Goal: Transaction & Acquisition: Purchase product/service

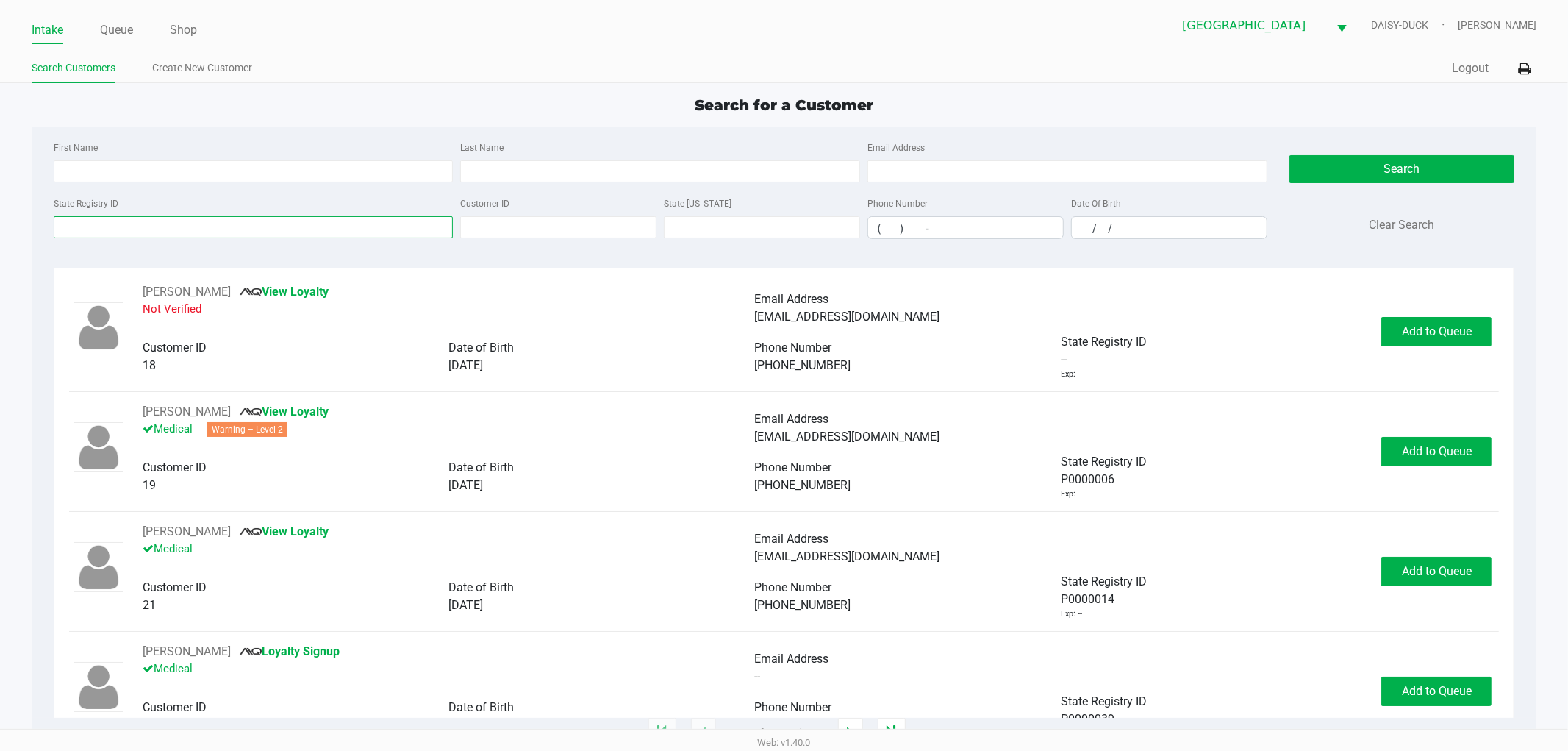
click at [106, 229] on input "State Registry ID" at bounding box center [253, 227] width 400 height 22
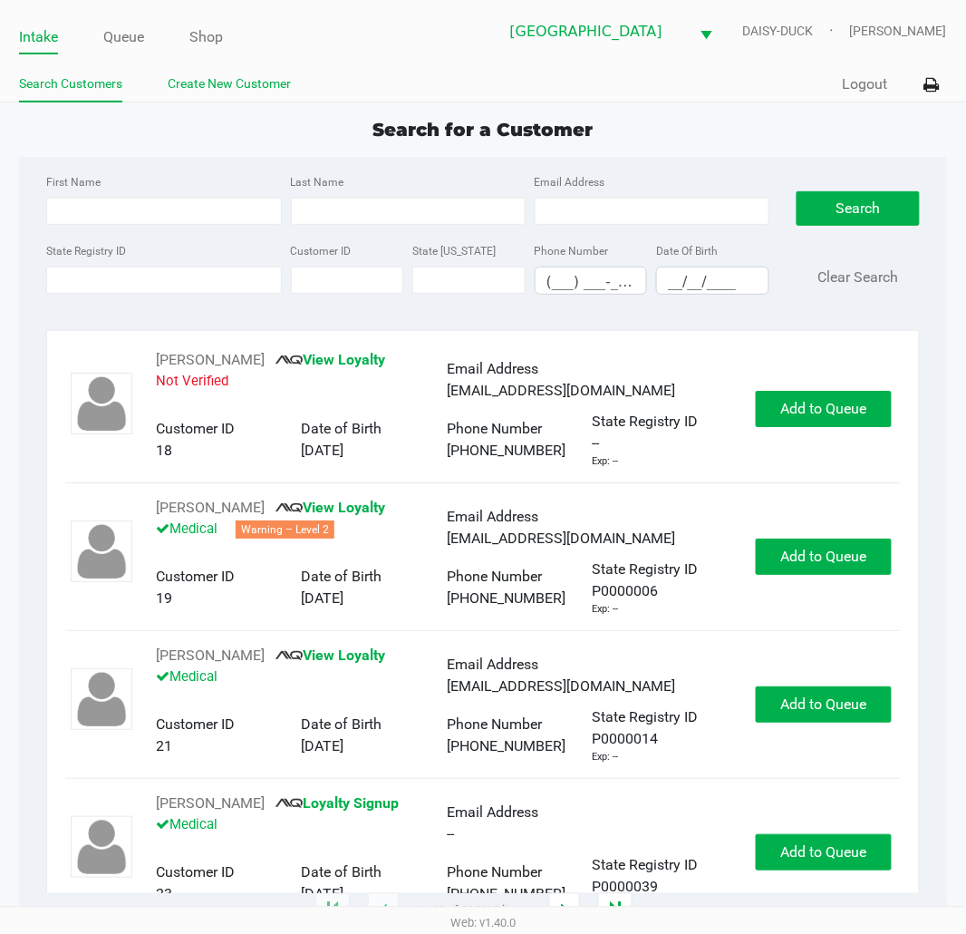
click at [213, 89] on link "Create New Customer" at bounding box center [229, 84] width 123 height 23
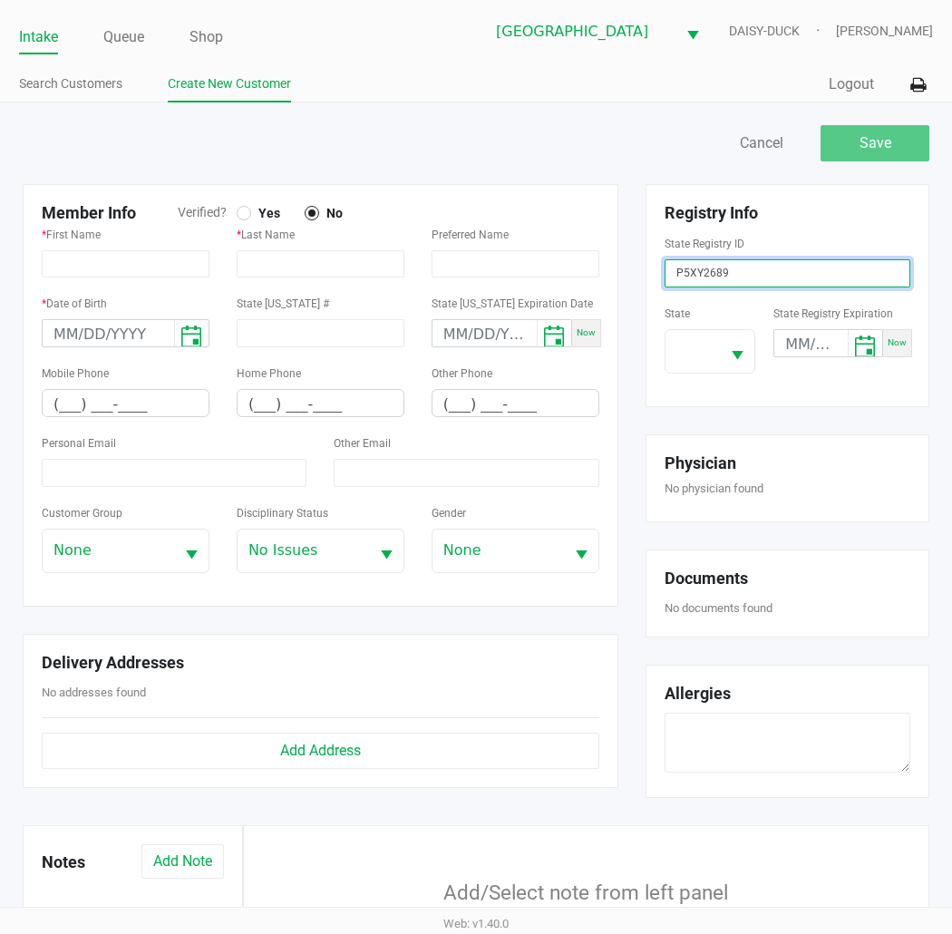
type input "P5XY2689"
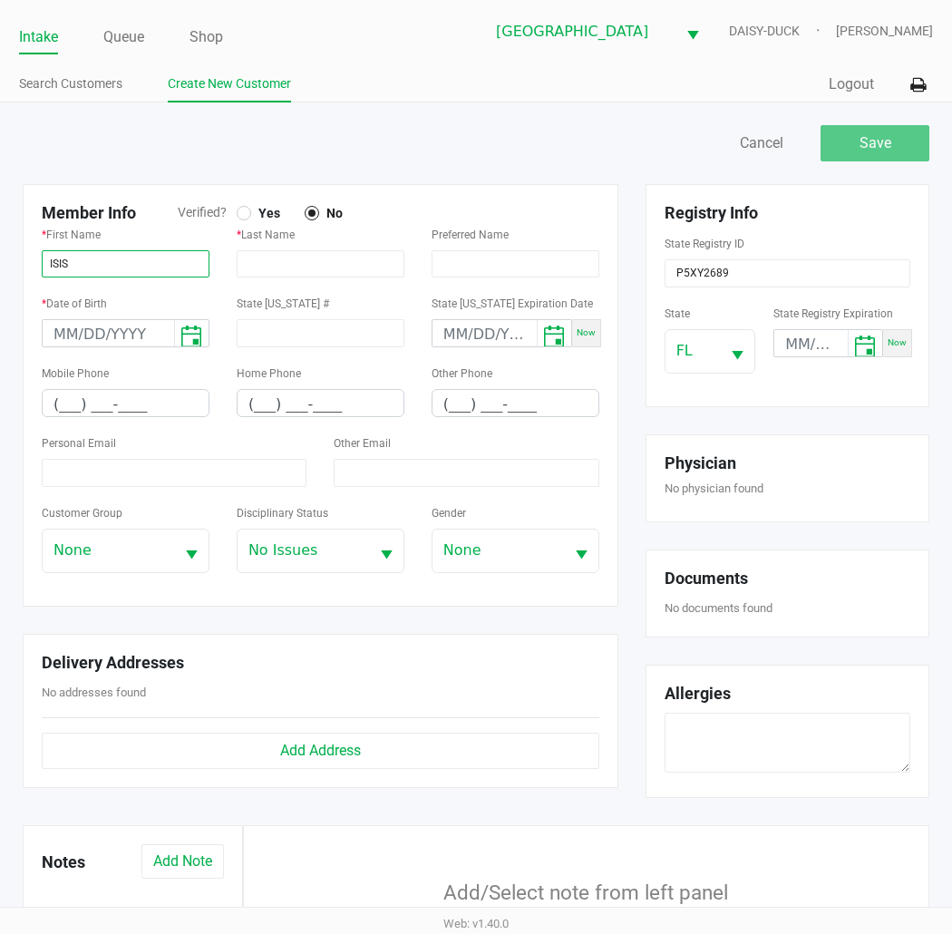
type input "ISIS"
click at [251, 215] on span "Yes" at bounding box center [265, 213] width 29 height 16
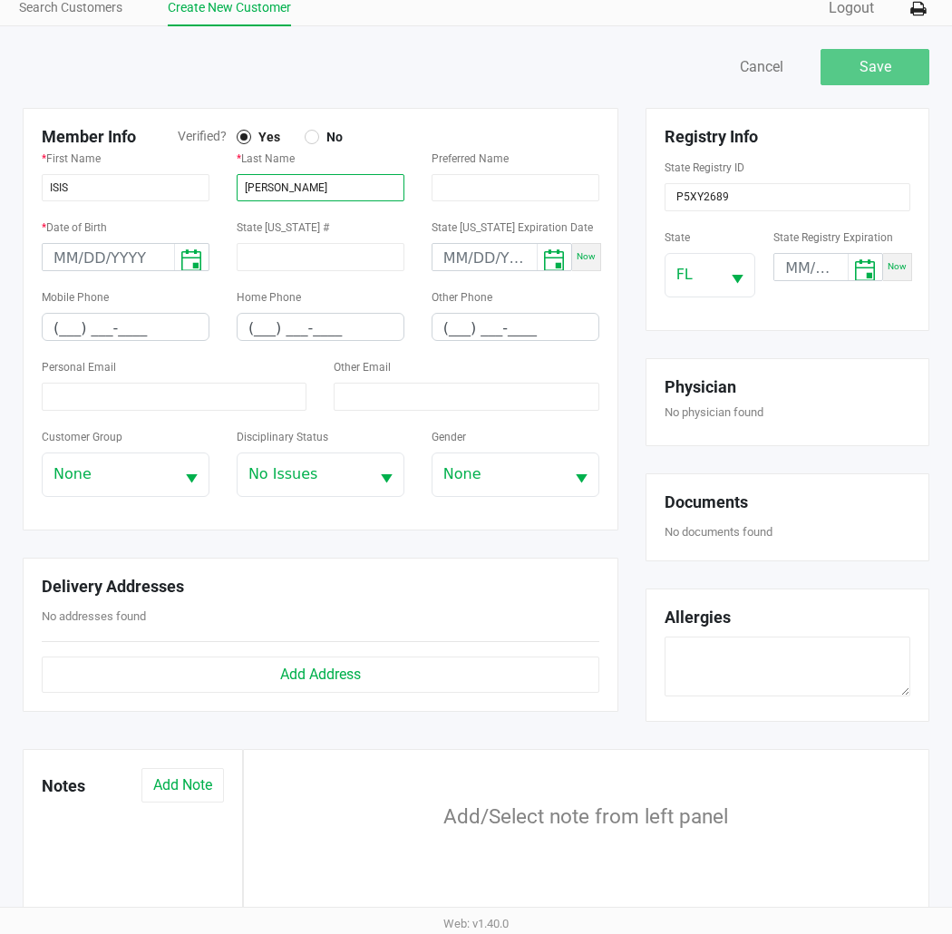
scroll to position [201, 0]
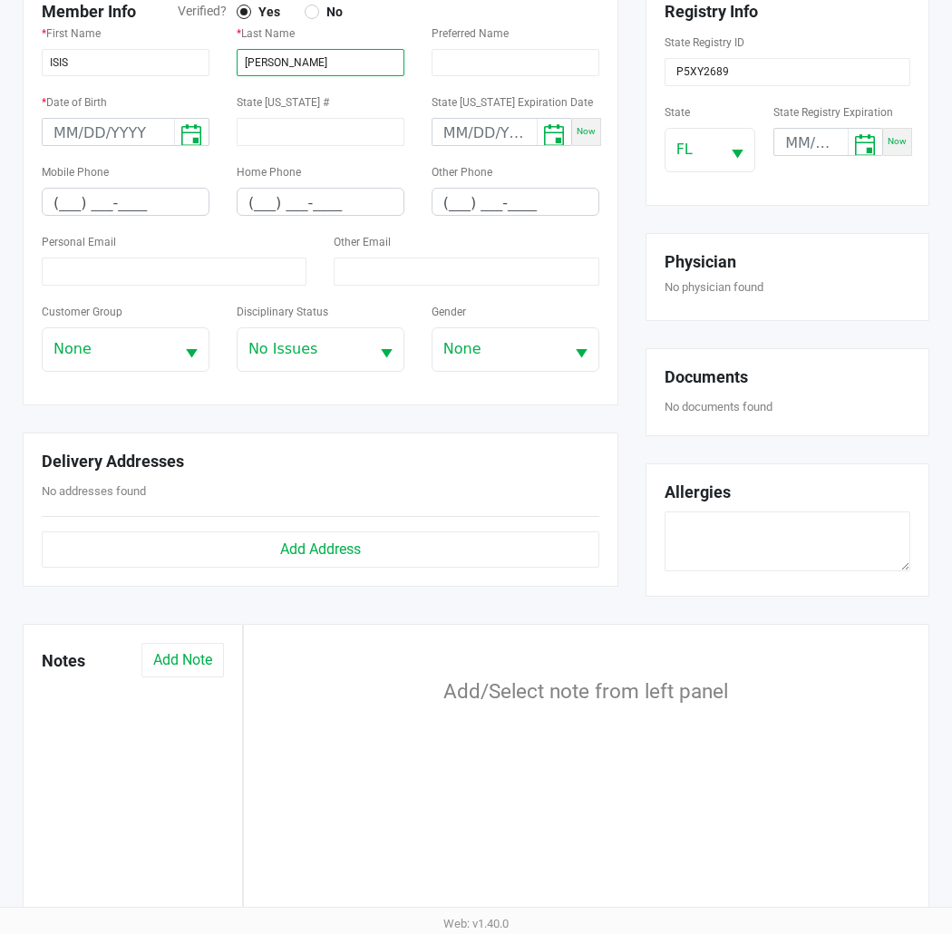
type input "[PERSON_NAME]"
click at [58, 197] on input "(___) ___-____" at bounding box center [126, 203] width 166 height 28
type input "[PHONE_NUMBER]"
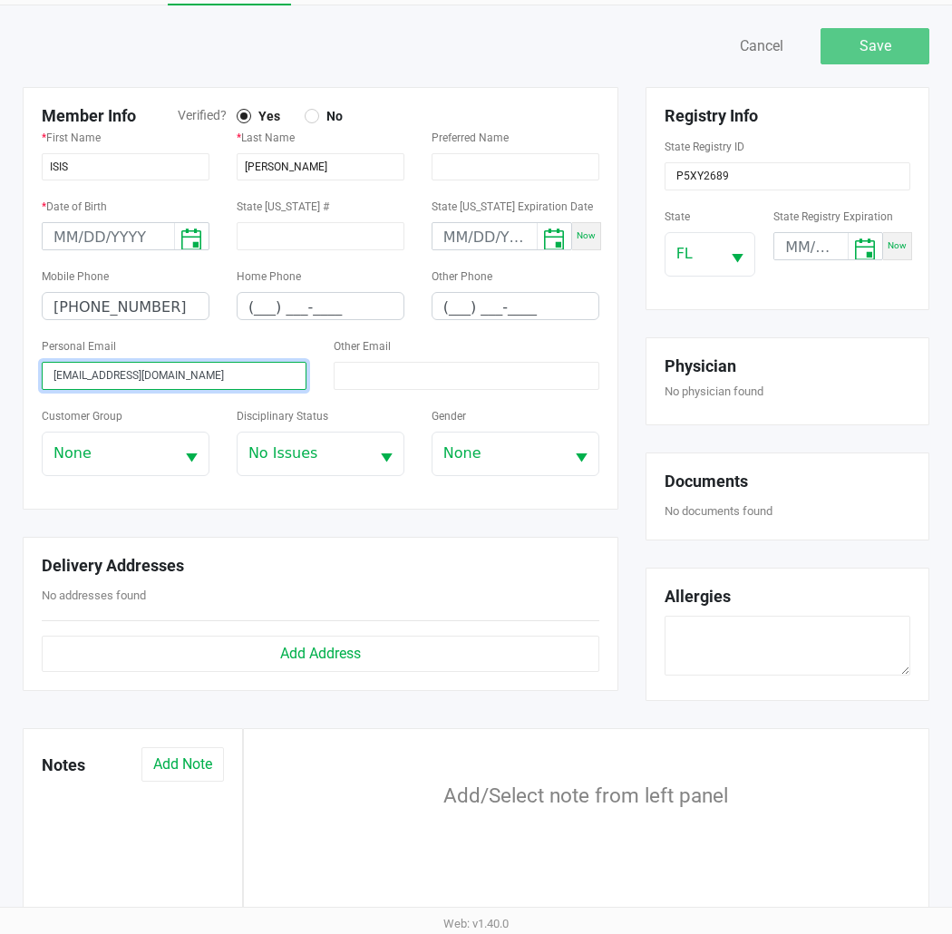
scroll to position [0, 0]
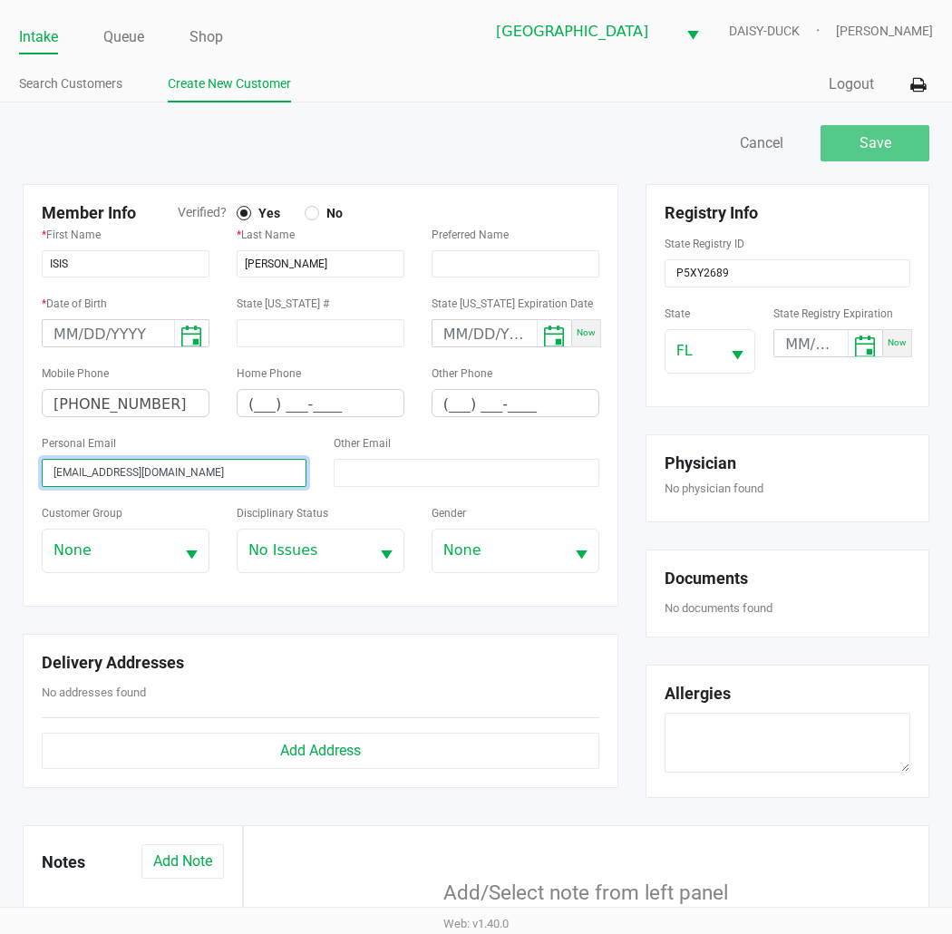
type input "[EMAIL_ADDRESS][DOMAIN_NAME]"
click at [574, 150] on div "Save Cancel" at bounding box center [709, 143] width 467 height 36
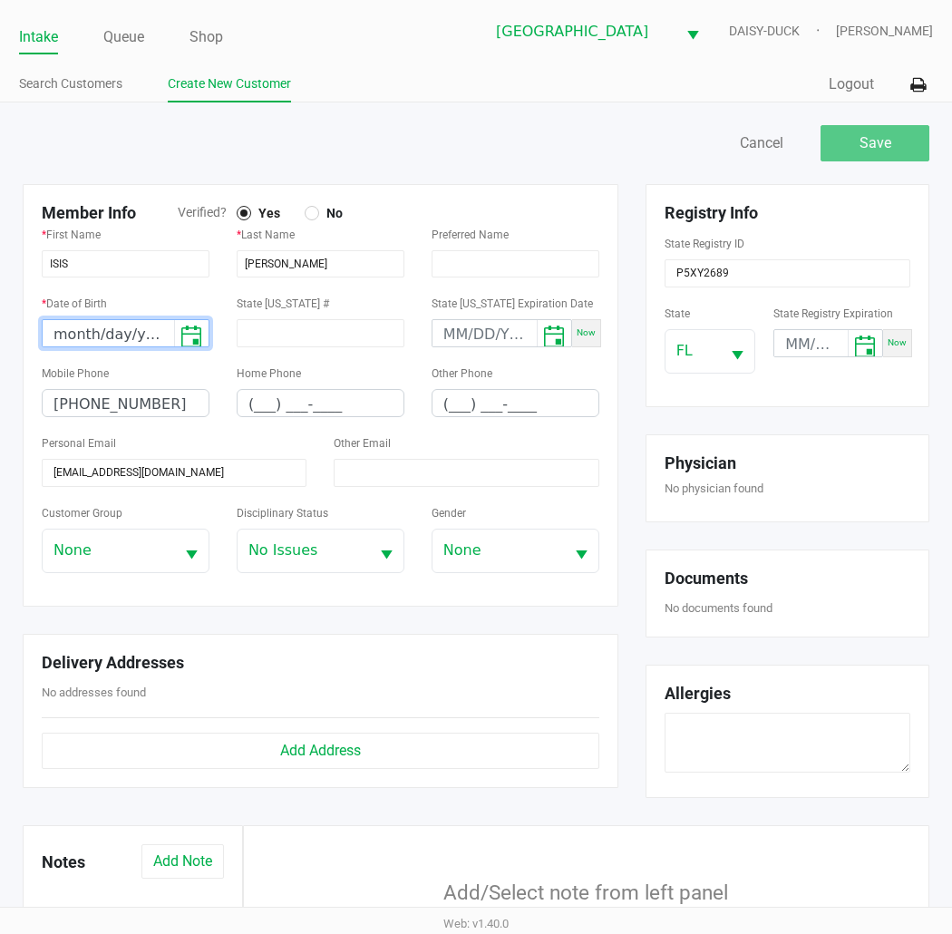
click at [73, 336] on input "month/day/year" at bounding box center [108, 334] width 131 height 28
type input "[DATE]"
click at [862, 142] on span "Save" at bounding box center [875, 142] width 32 height 17
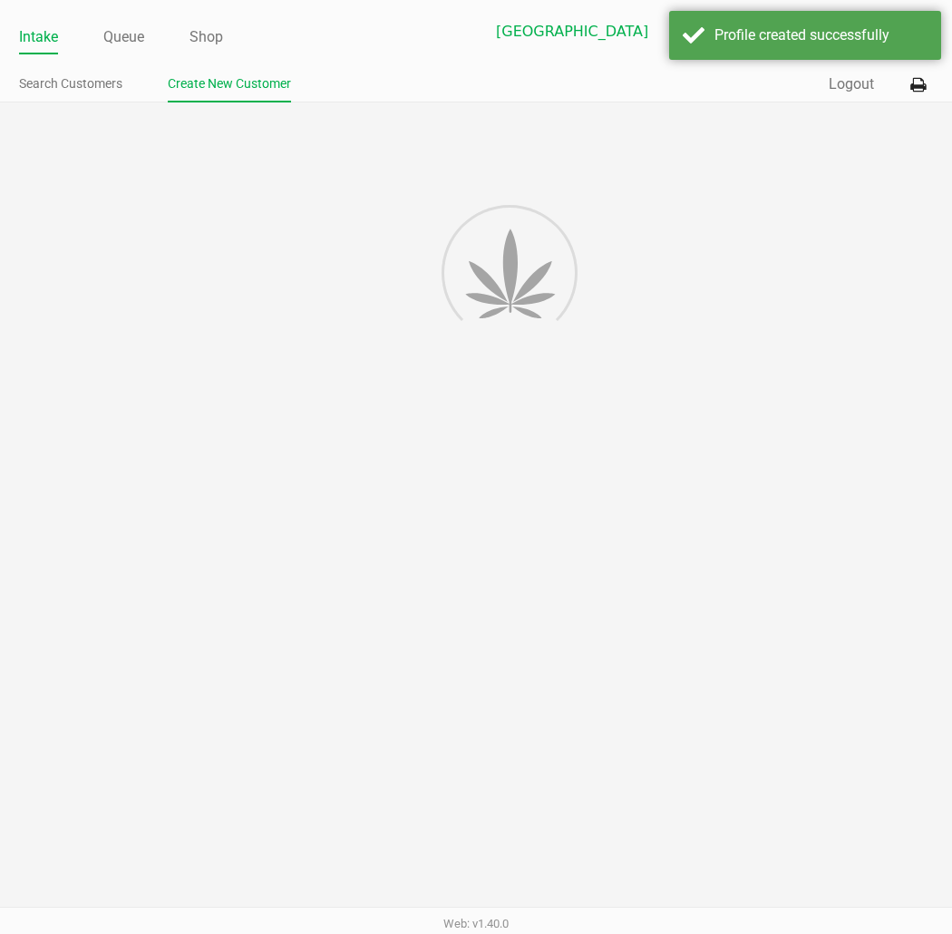
type input "---"
type input "( __) ___-____"
type input "---"
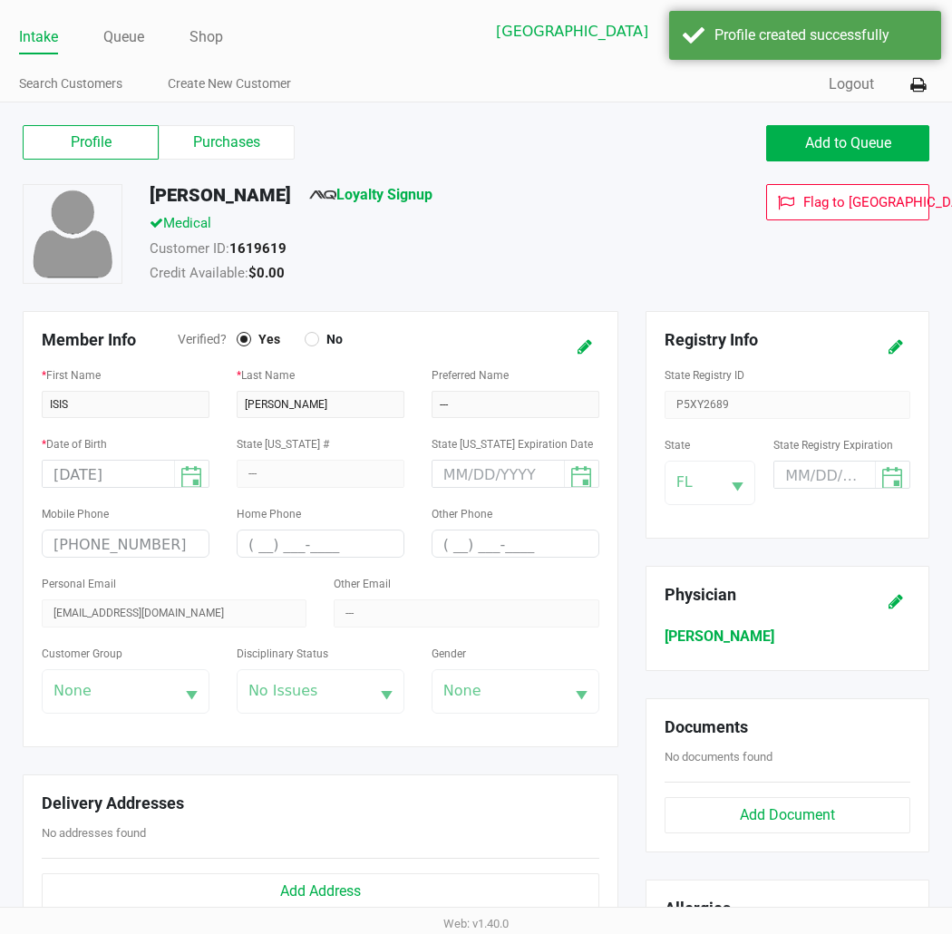
click at [664, 270] on div "Credit Available: $0.00" at bounding box center [405, 275] width 538 height 25
click at [348, 195] on link "Loyalty Signup" at bounding box center [370, 194] width 123 height 17
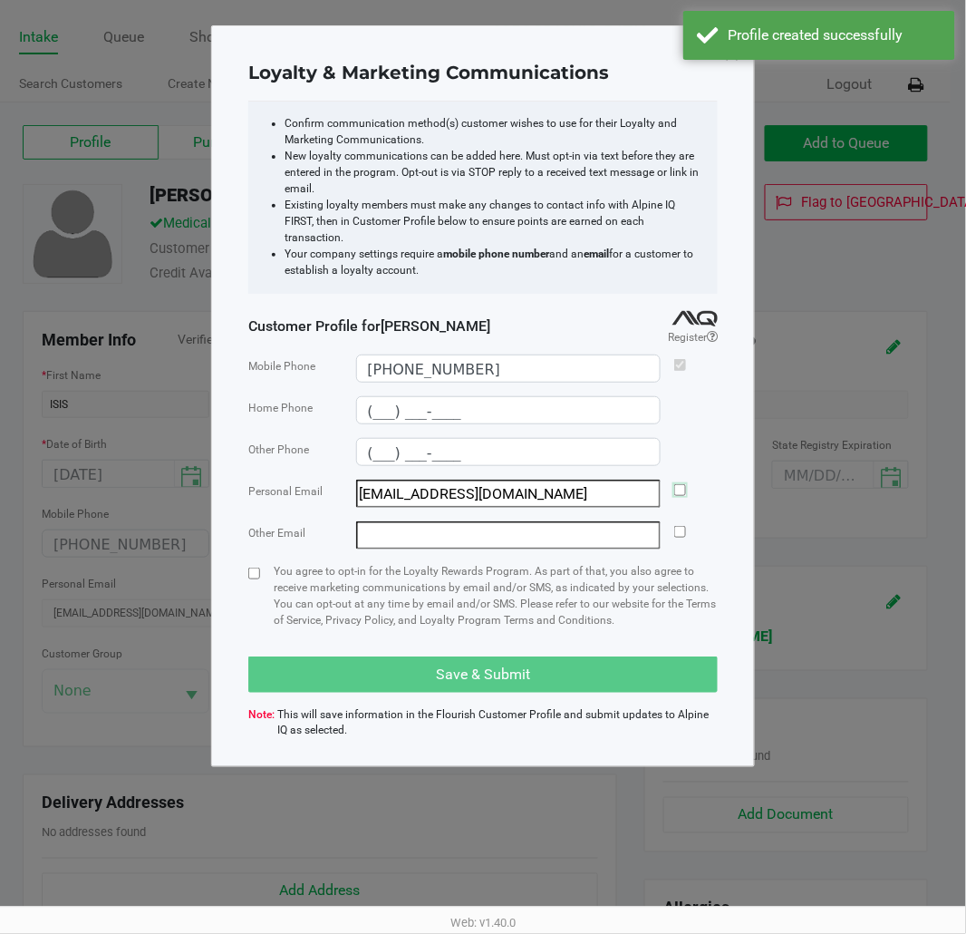
click at [678, 484] on input "checkbox" at bounding box center [680, 490] width 12 height 12
checkbox input "true"
click at [258, 567] on input "checkbox" at bounding box center [254, 573] width 12 height 12
checkbox input "true"
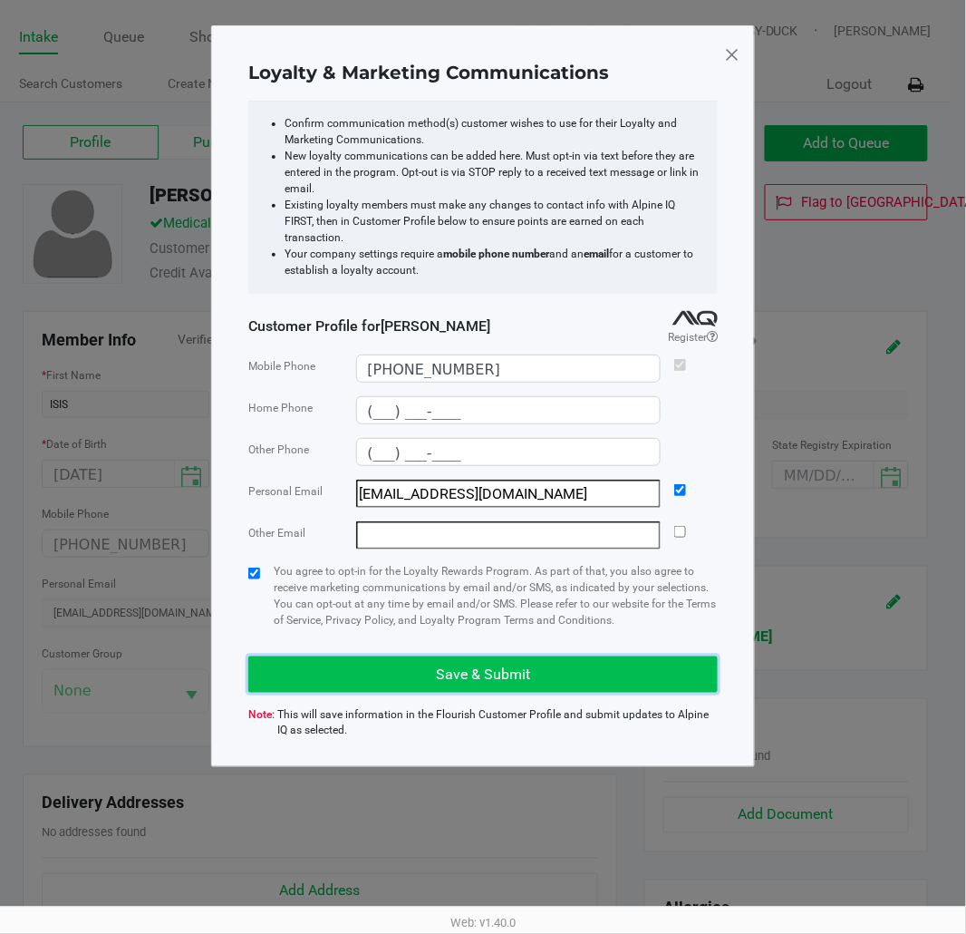
click at [391, 656] on button "Save & Submit" at bounding box center [483, 674] width 470 height 36
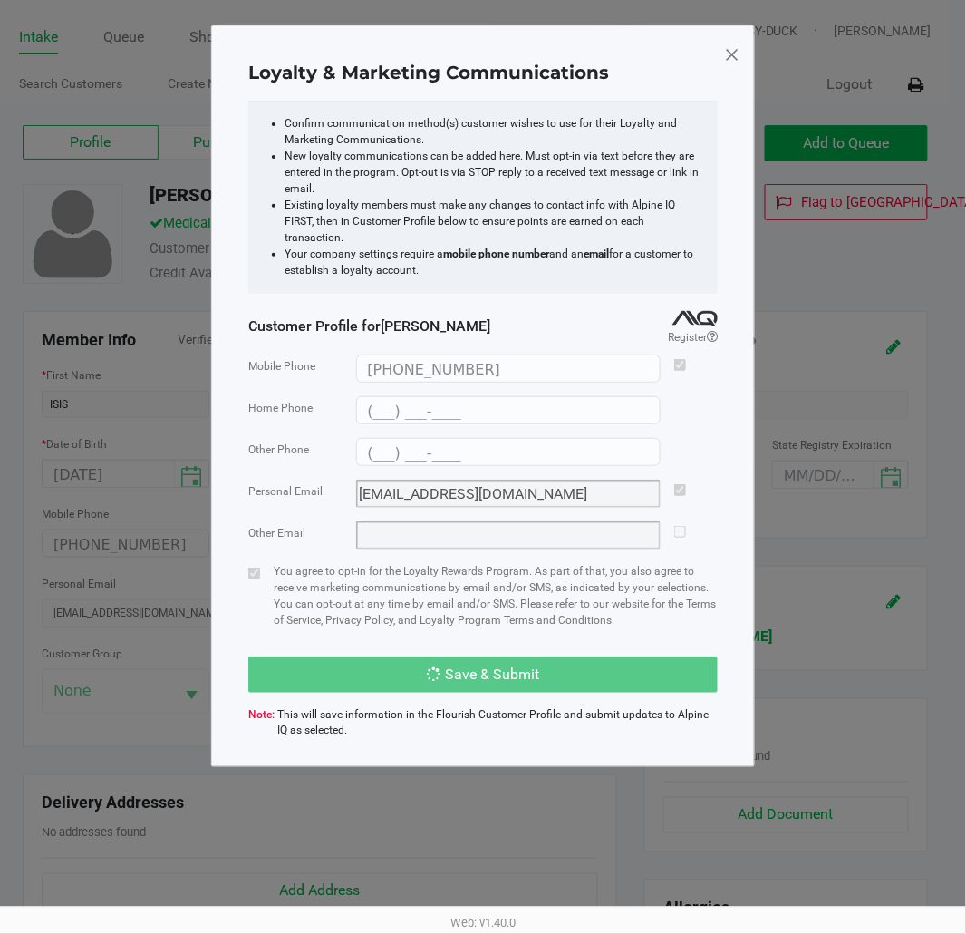
type input "(___) ___-____"
type input "[EMAIL_ADDRESS][DOMAIN_NAME]"
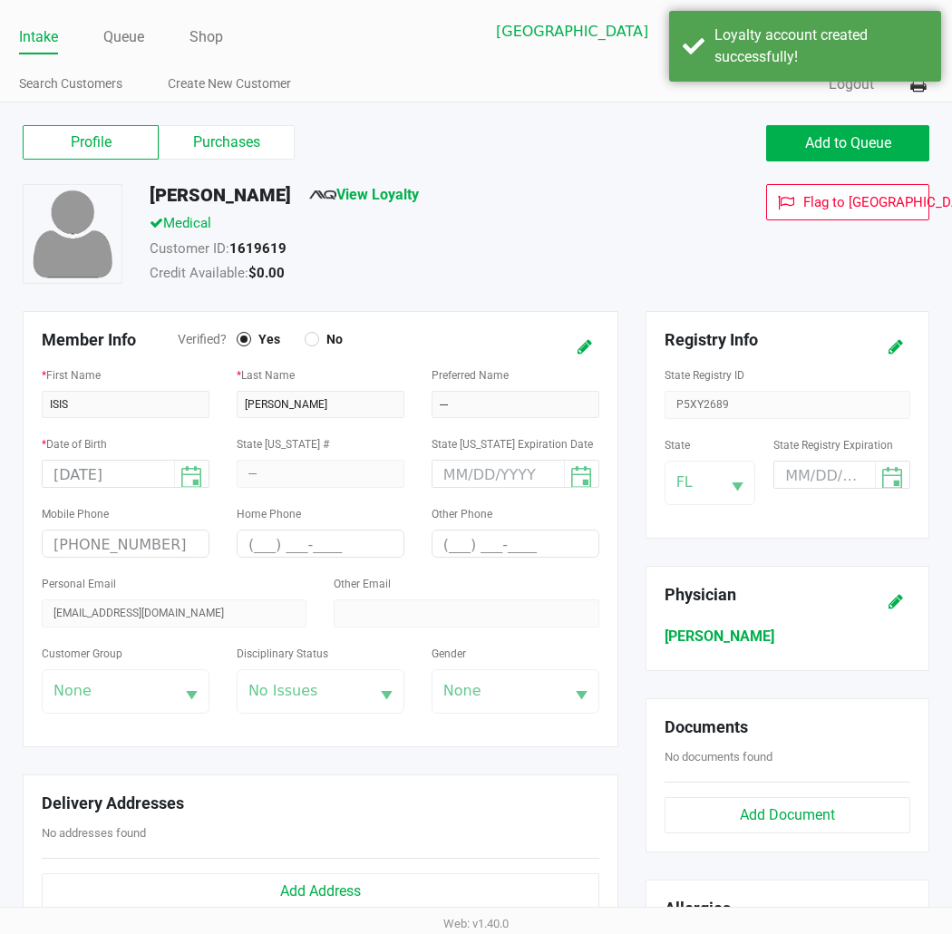
click at [414, 221] on div "Medical" at bounding box center [405, 225] width 538 height 25
click at [264, 142] on label "Purchases" at bounding box center [227, 142] width 136 height 34
click at [0, 0] on 1 "Purchases" at bounding box center [0, 0] width 0 height 0
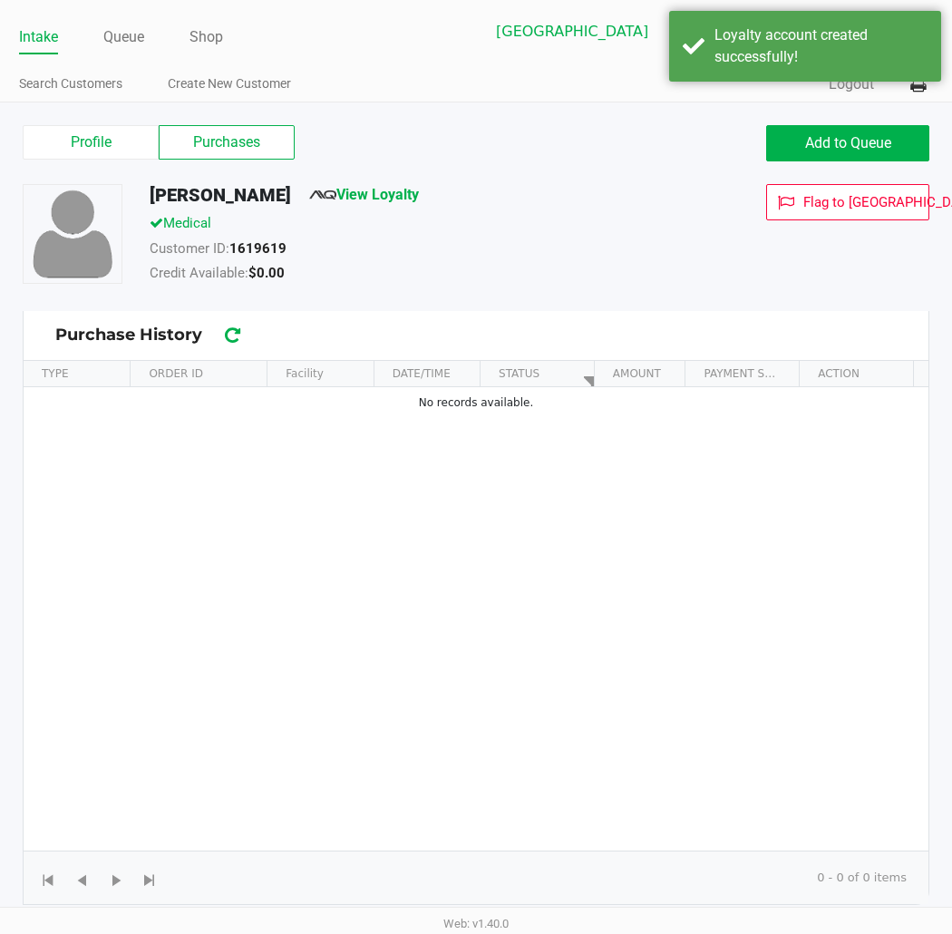
click at [506, 267] on div "Credit Available: $0.00" at bounding box center [405, 275] width 538 height 25
click at [829, 134] on span "Add to Queue" at bounding box center [848, 142] width 86 height 17
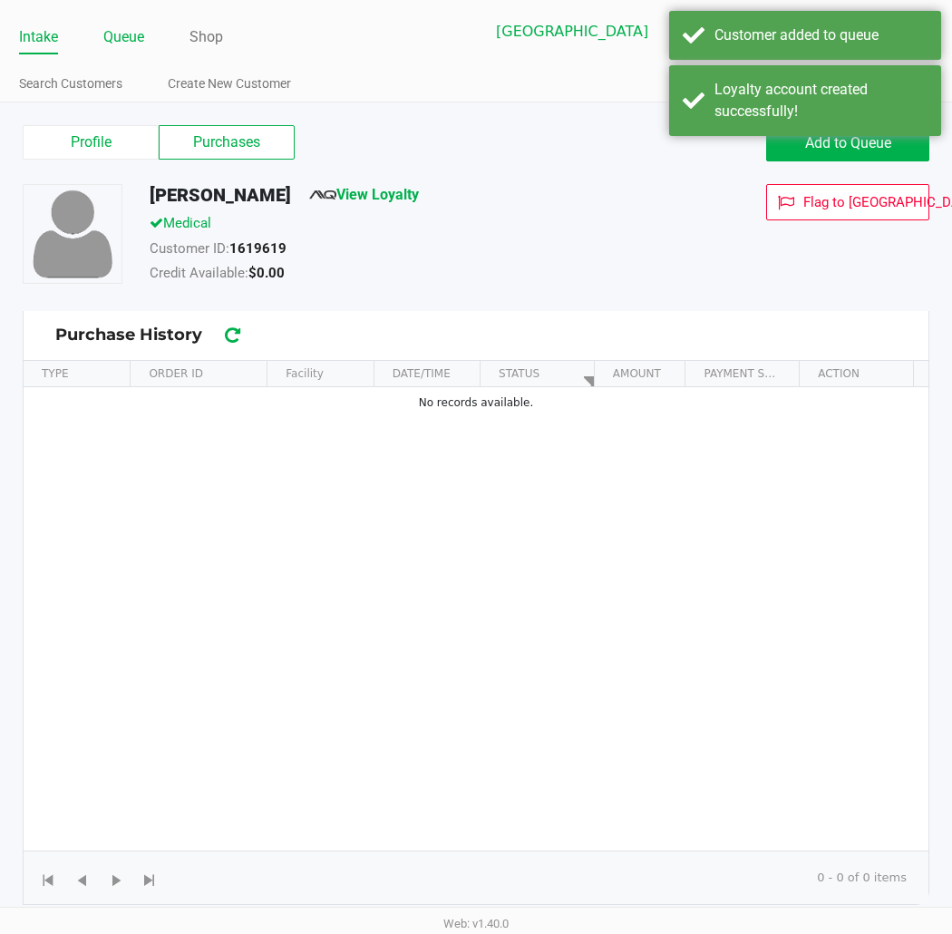
click at [132, 36] on link "Queue" at bounding box center [123, 36] width 41 height 25
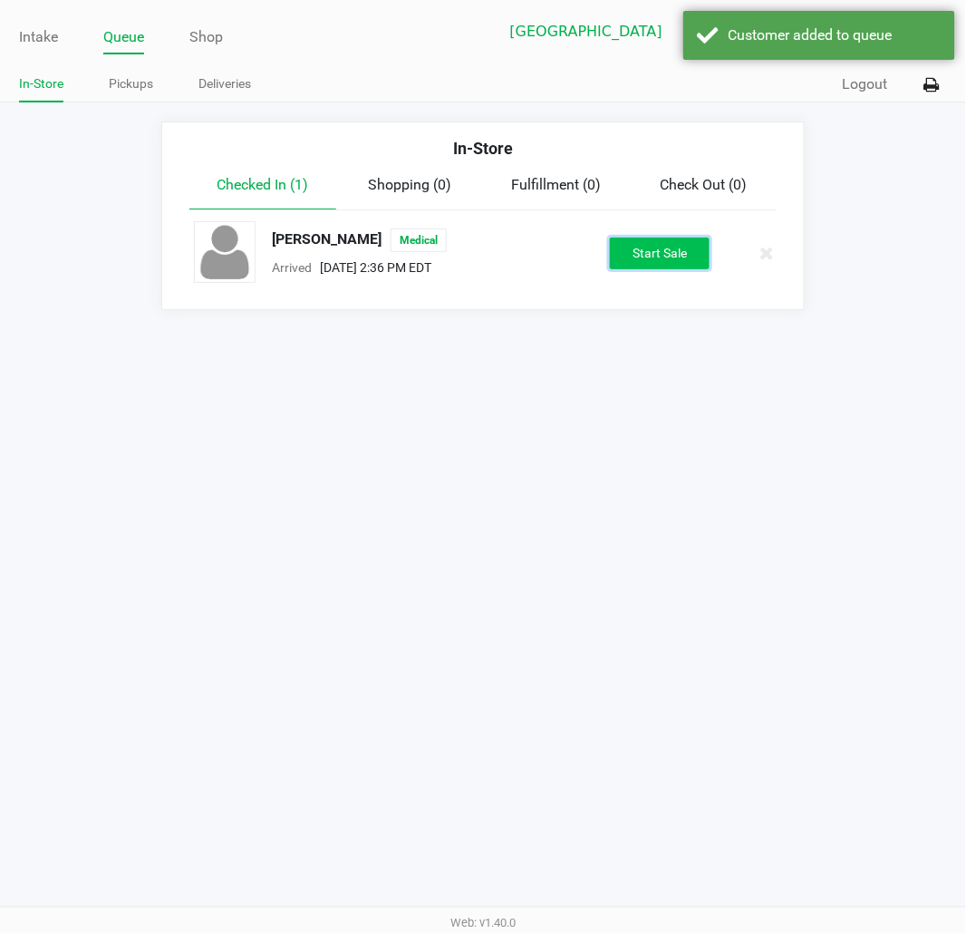
click at [635, 258] on button "Start Sale" at bounding box center [660, 253] width 100 height 32
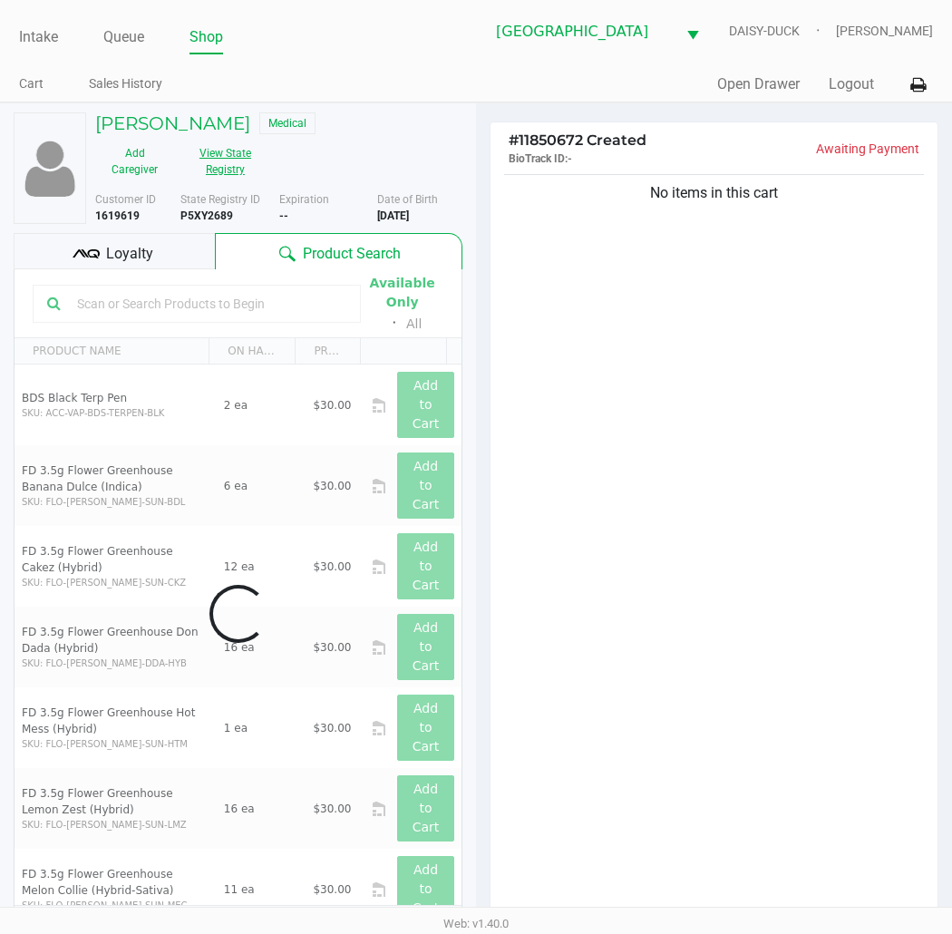
click at [230, 155] on button "View State Registry" at bounding box center [219, 161] width 91 height 45
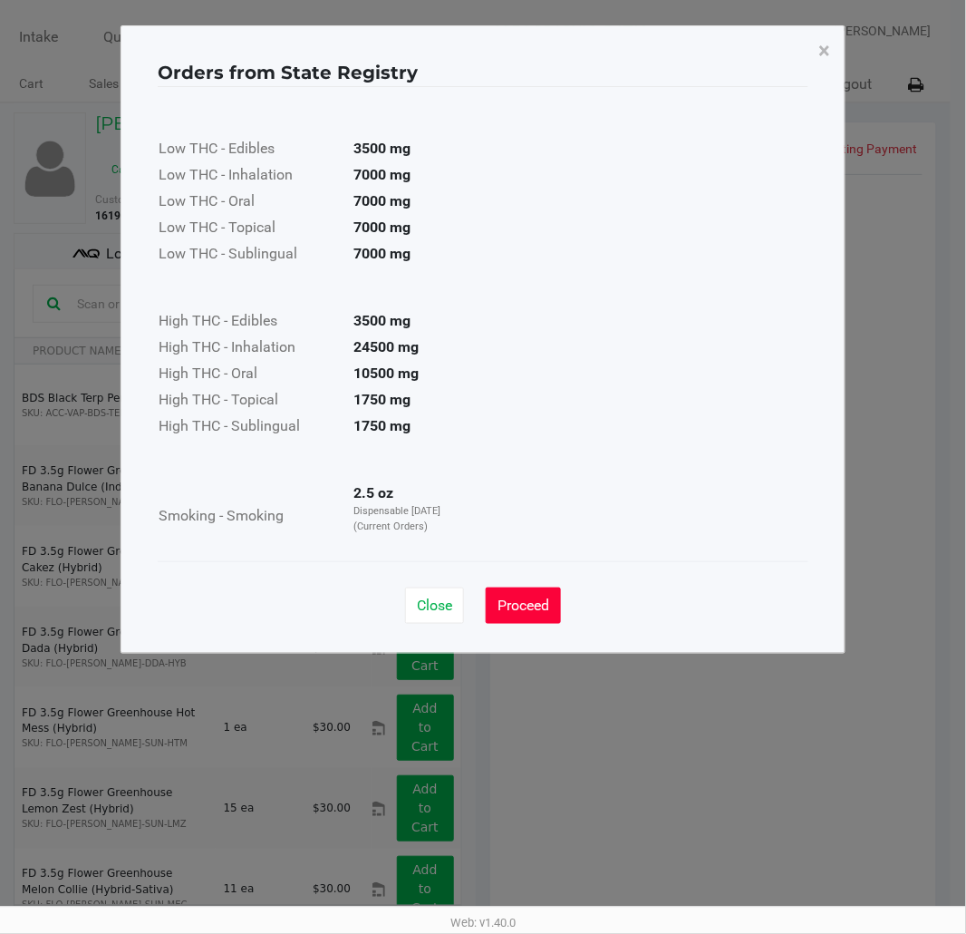
click at [531, 619] on button "Proceed" at bounding box center [523, 605] width 75 height 36
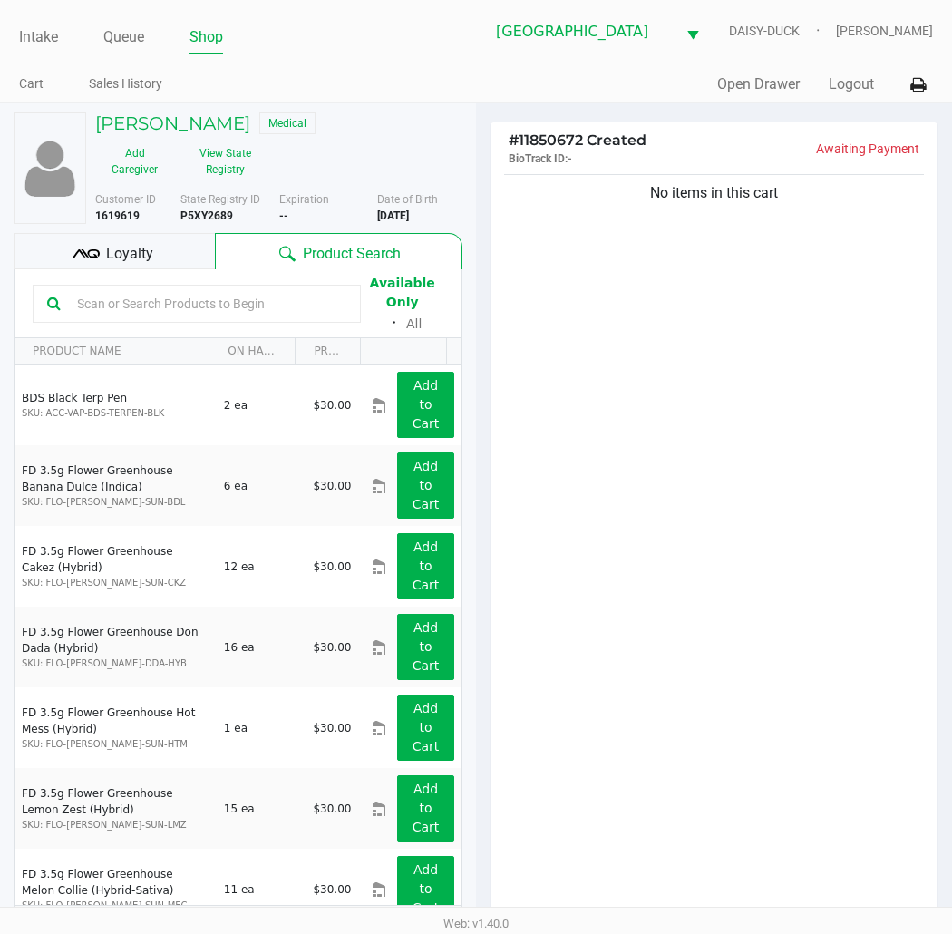
click at [576, 558] on div "No items in this cart" at bounding box center [713, 549] width 447 height 759
click at [224, 173] on button "View State Registry" at bounding box center [219, 161] width 91 height 45
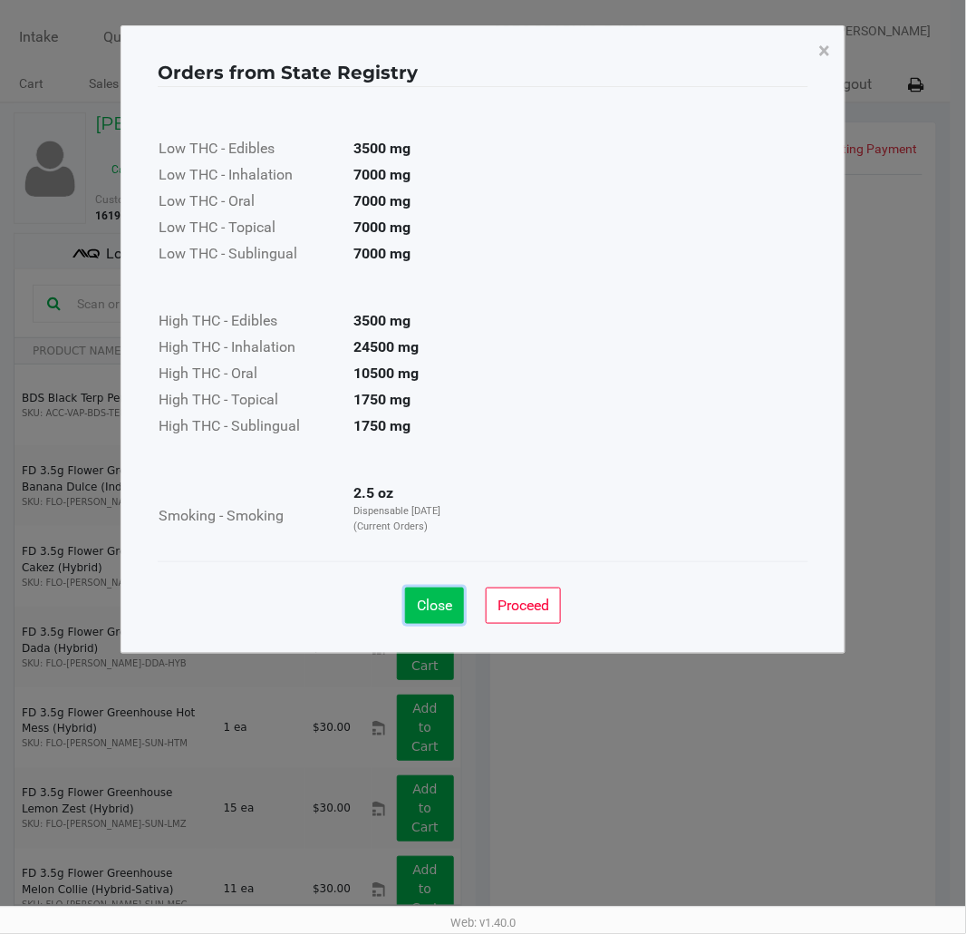
click at [431, 608] on span "Close" at bounding box center [434, 604] width 35 height 17
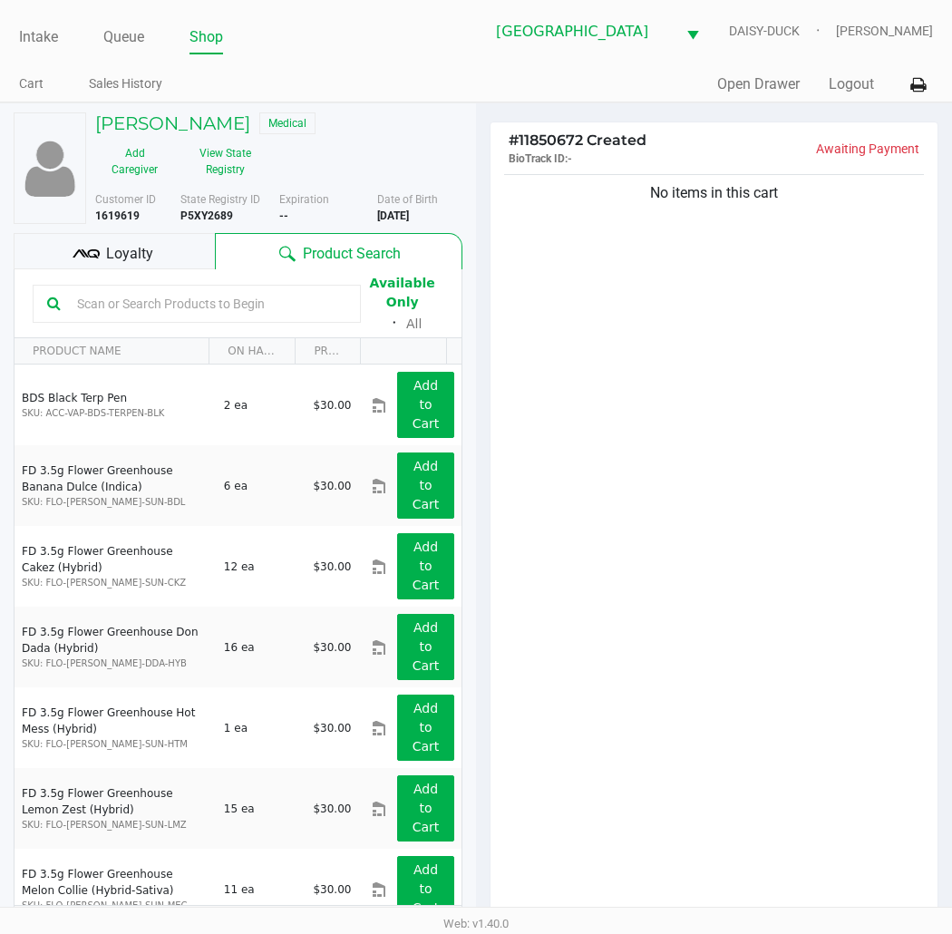
click at [756, 383] on div "No items in this cart" at bounding box center [713, 549] width 447 height 759
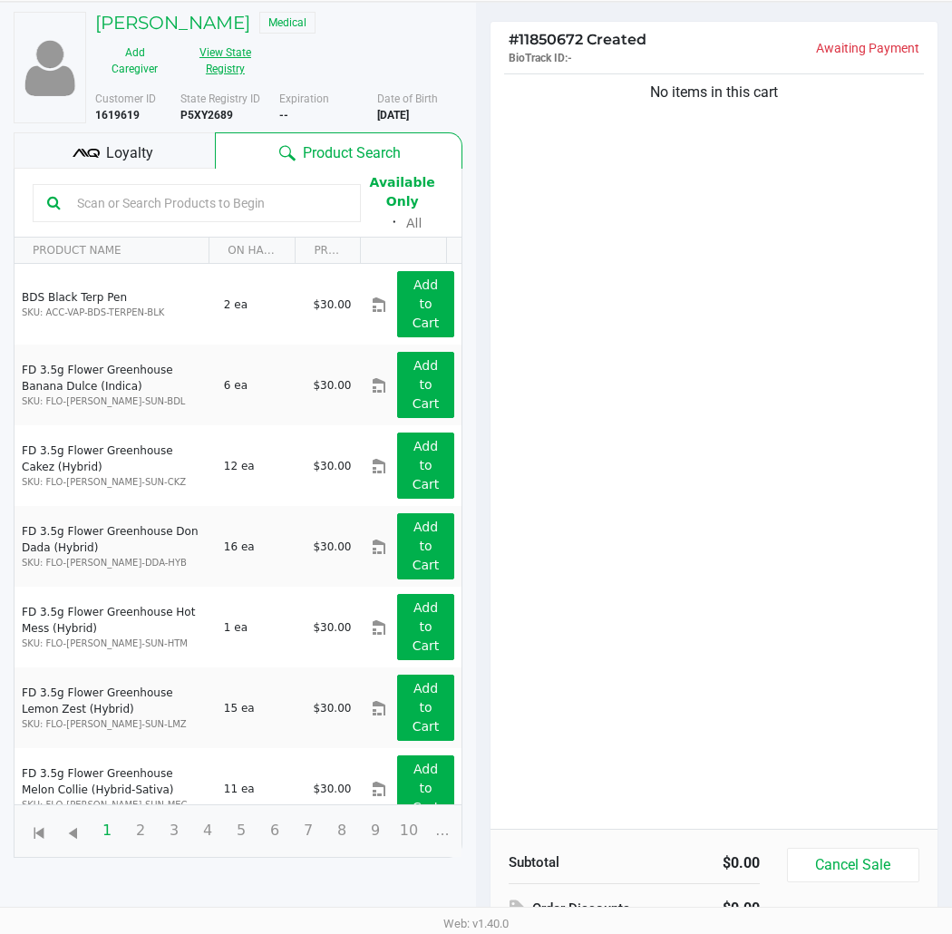
click at [241, 73] on button "View State Registry" at bounding box center [219, 60] width 91 height 45
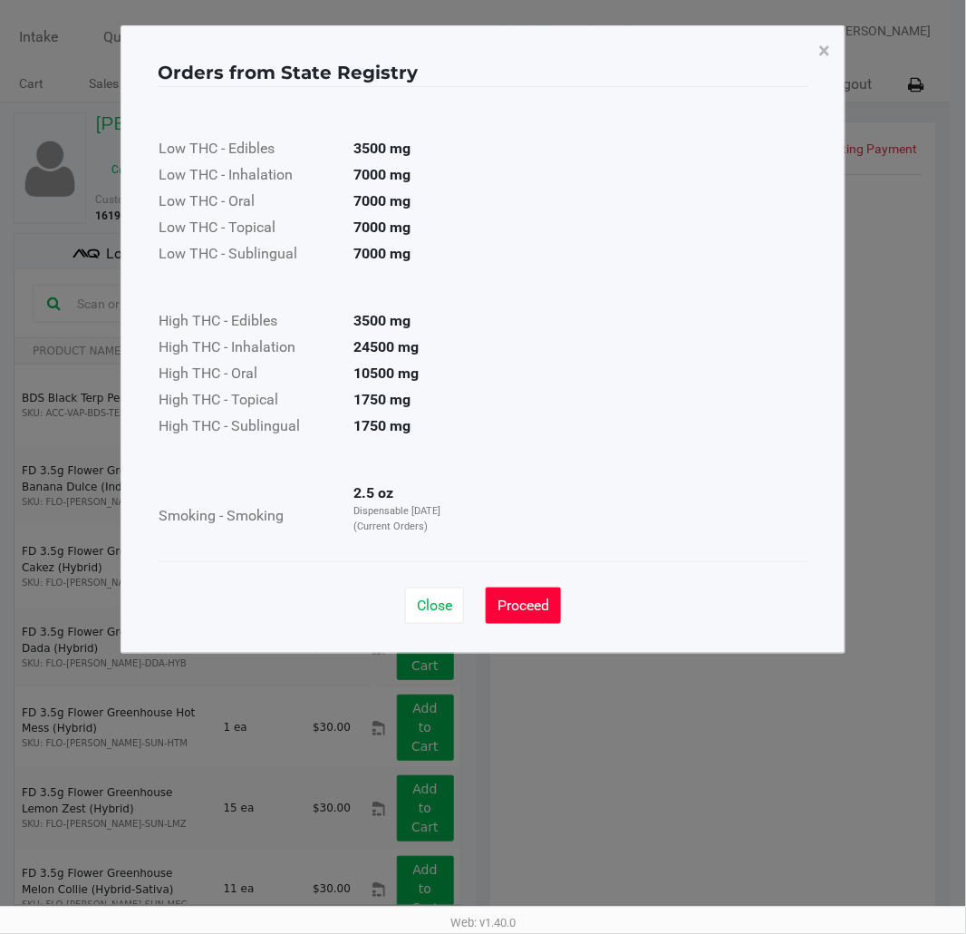
click at [554, 604] on button "Proceed" at bounding box center [523, 605] width 75 height 36
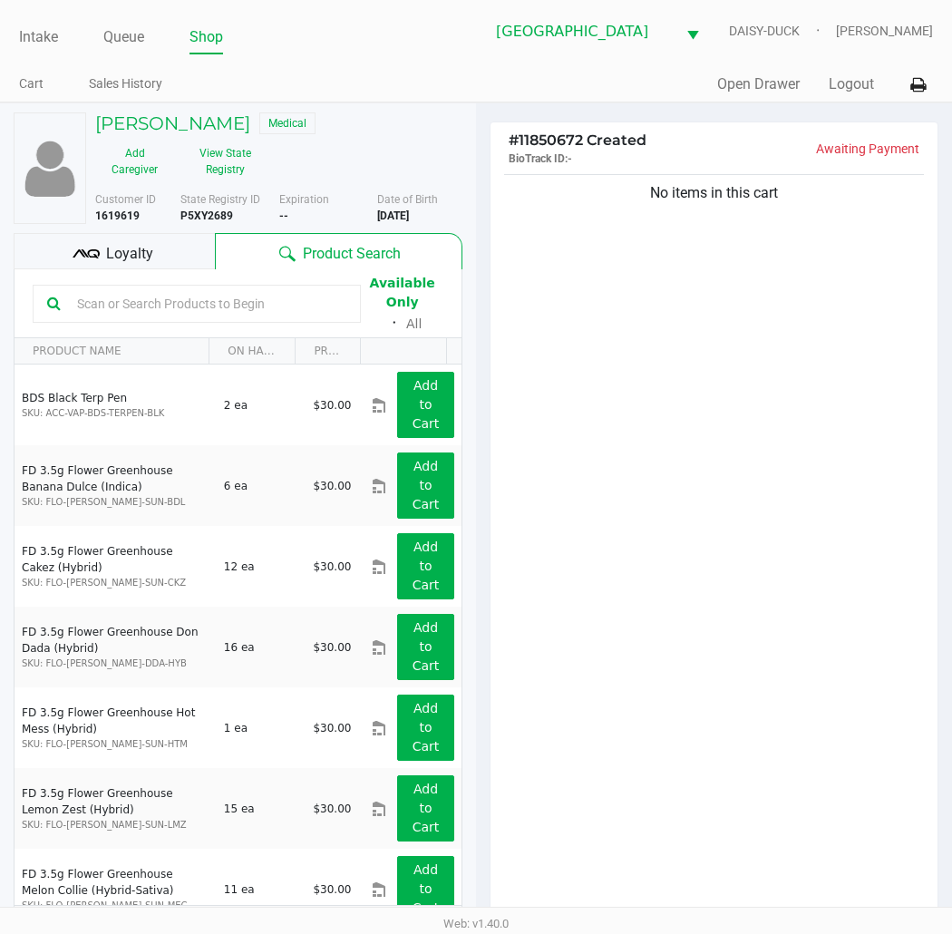
click at [567, 545] on div "No items in this cart" at bounding box center [713, 549] width 447 height 759
click at [239, 160] on button "View State Registry" at bounding box center [219, 161] width 91 height 45
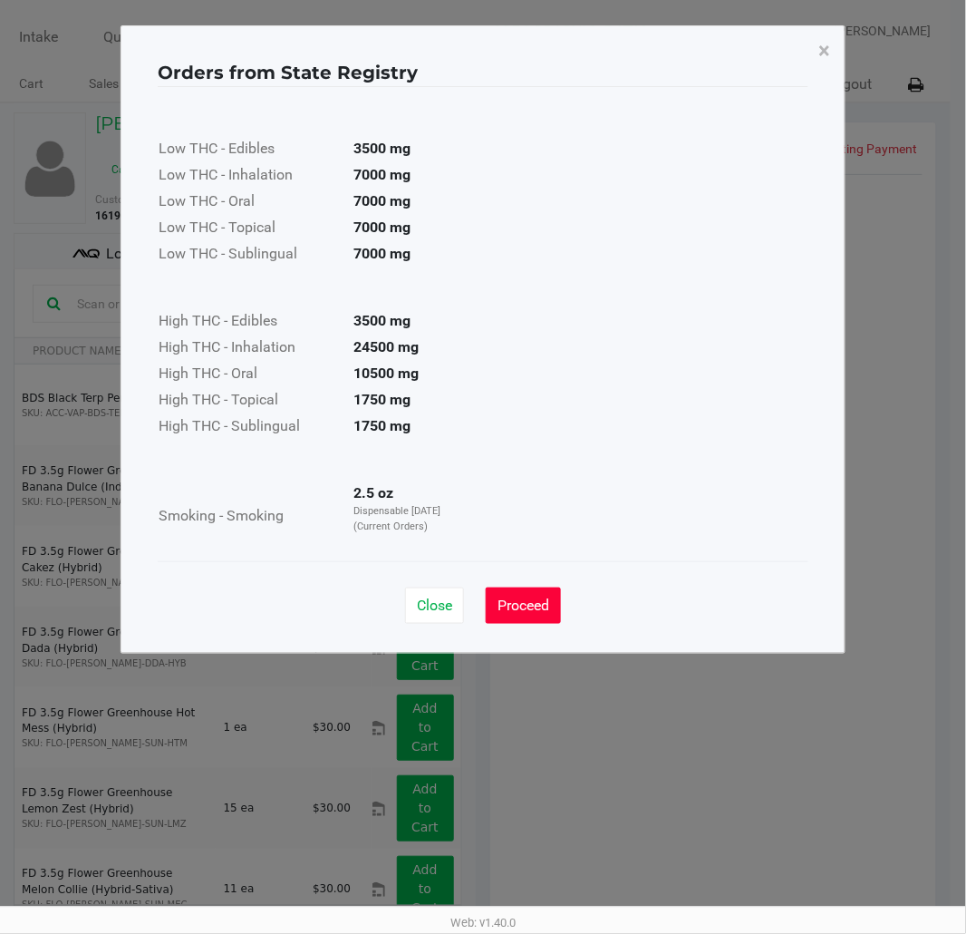
click at [540, 612] on span "Proceed" at bounding box center [524, 604] width 52 height 17
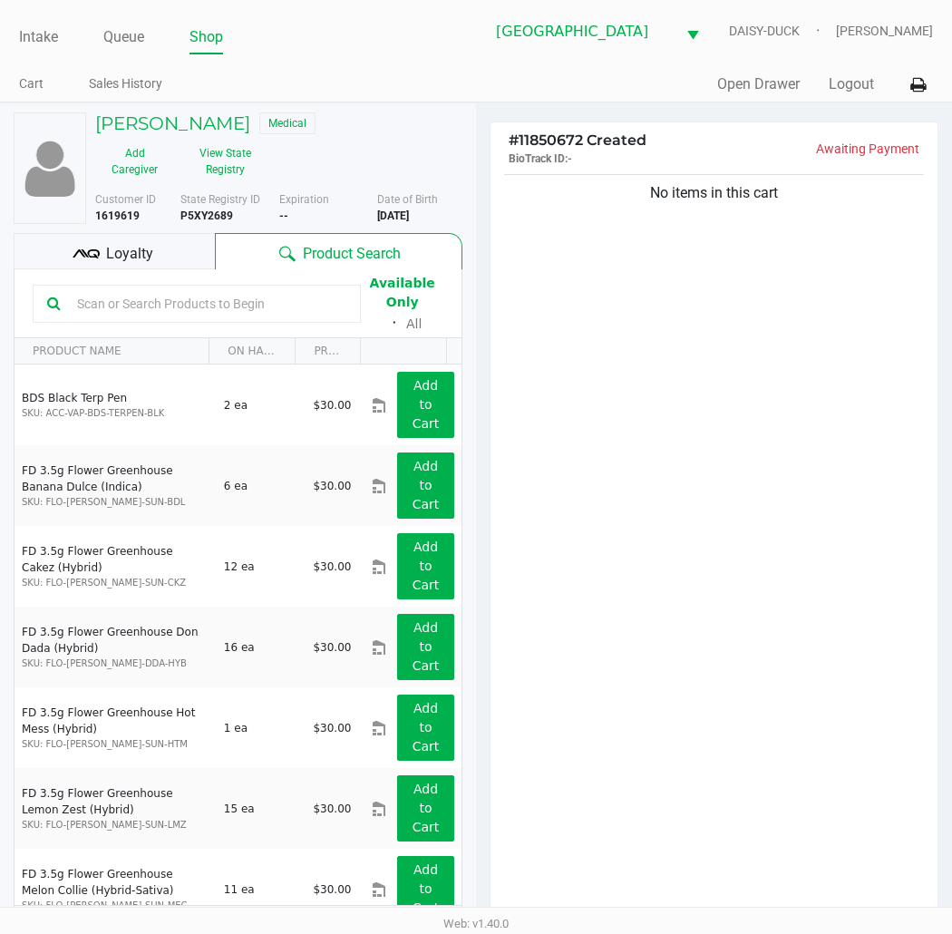
click at [675, 623] on div "No items in this cart" at bounding box center [713, 549] width 447 height 759
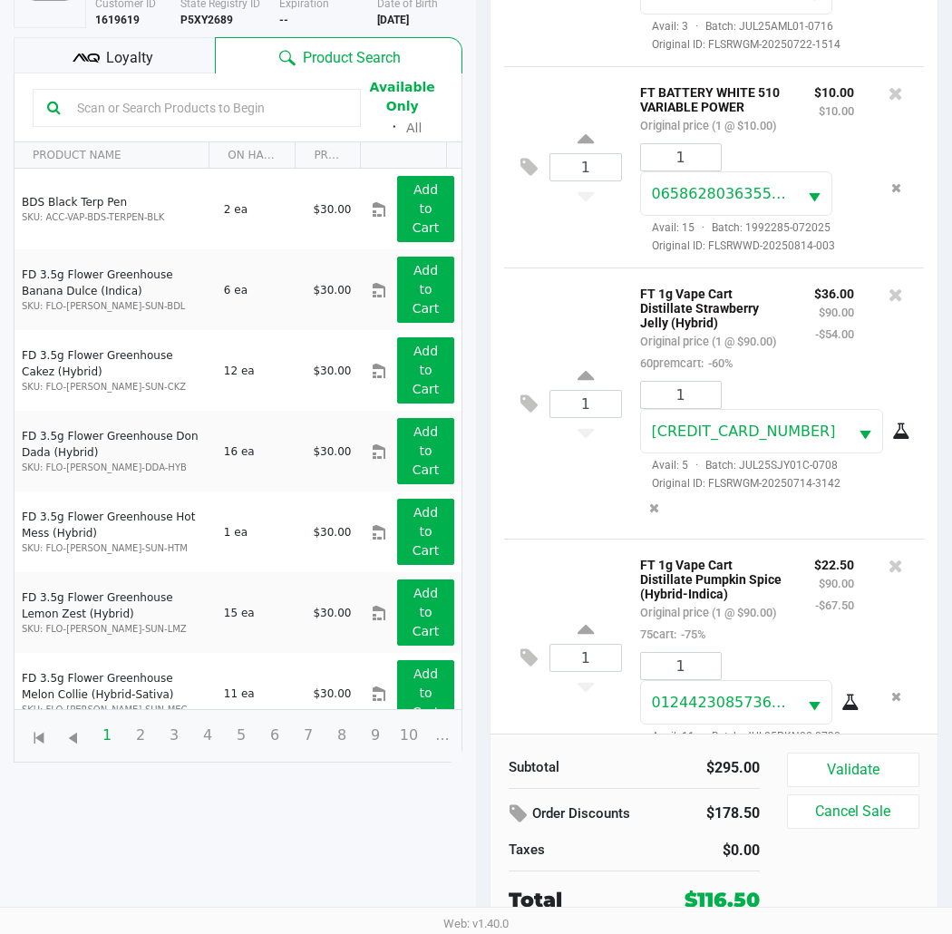
scroll to position [518, 0]
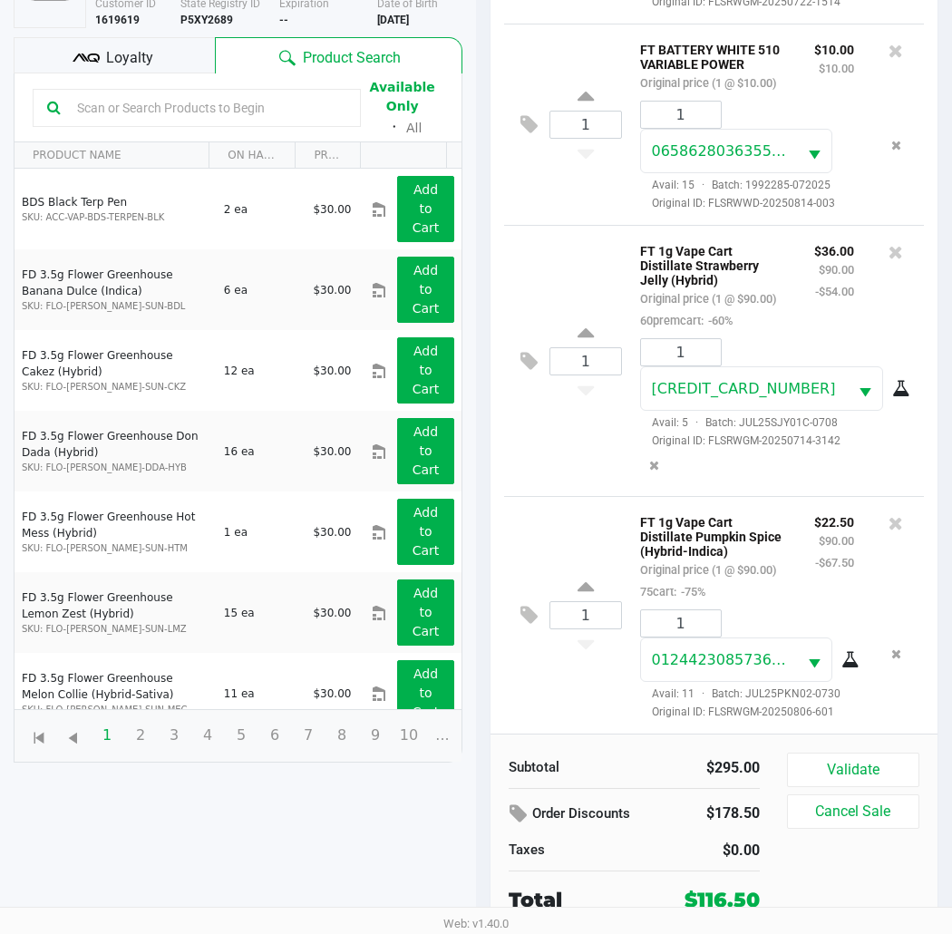
click at [649, 792] on div "Subtotal $295.00 Order Discounts $178.50 Taxes $0.00 Total $116.50" at bounding box center [634, 833] width 278 height 162
click at [801, 763] on button "Validate" at bounding box center [853, 769] width 132 height 34
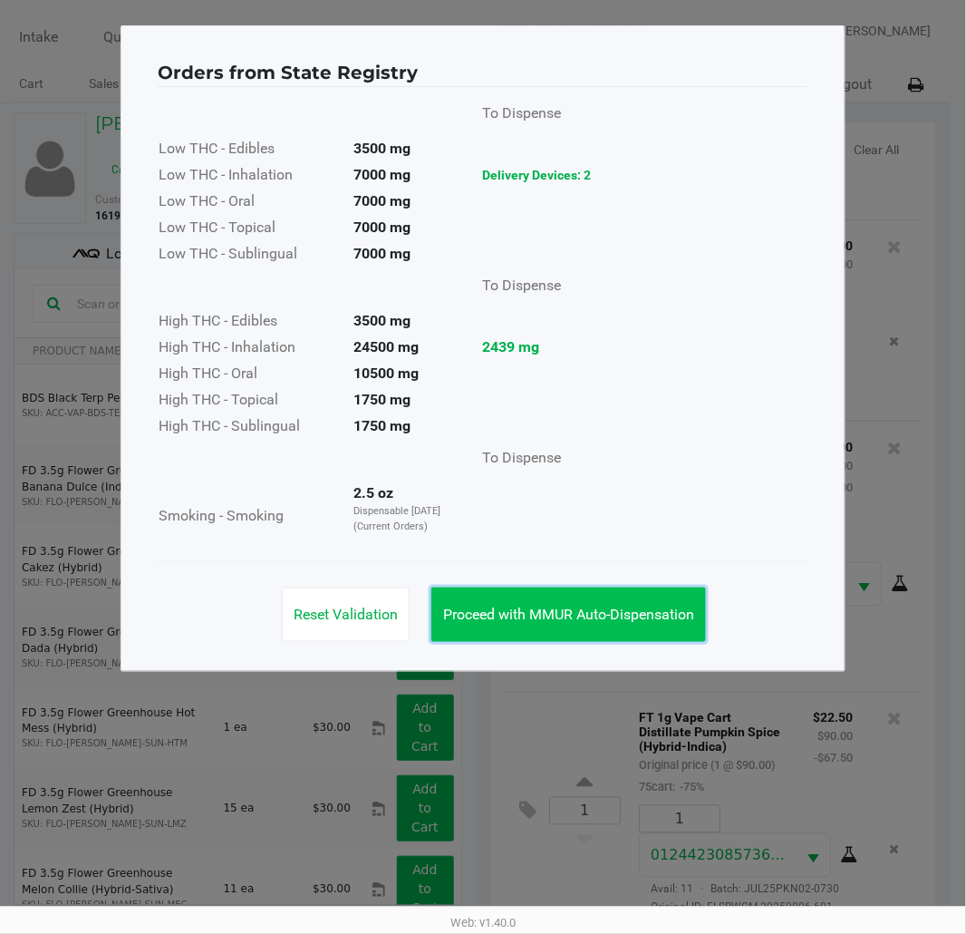
click at [522, 600] on button "Proceed with MMUR Auto-Dispensation" at bounding box center [568, 614] width 275 height 54
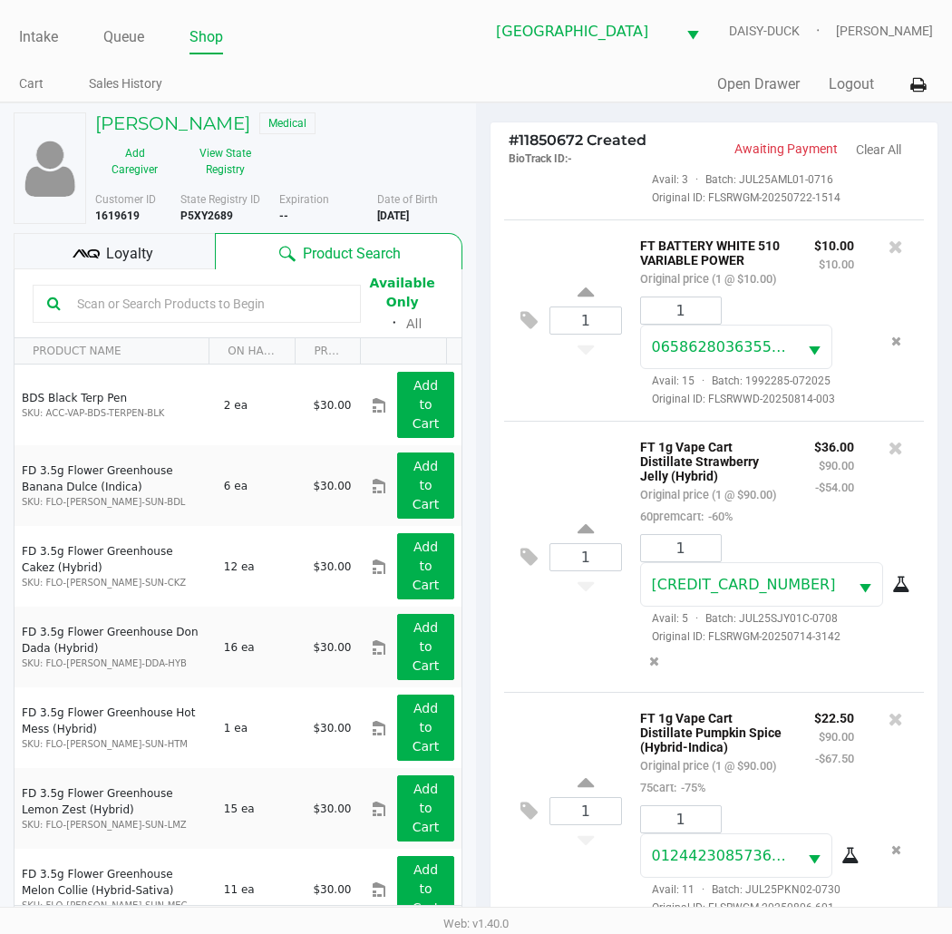
click at [548, 435] on div "1 FT 1g Vape Cart Distillate Strawberry Jelly (Hybrid) Original price (1 @ $90.…" at bounding box center [714, 556] width 420 height 271
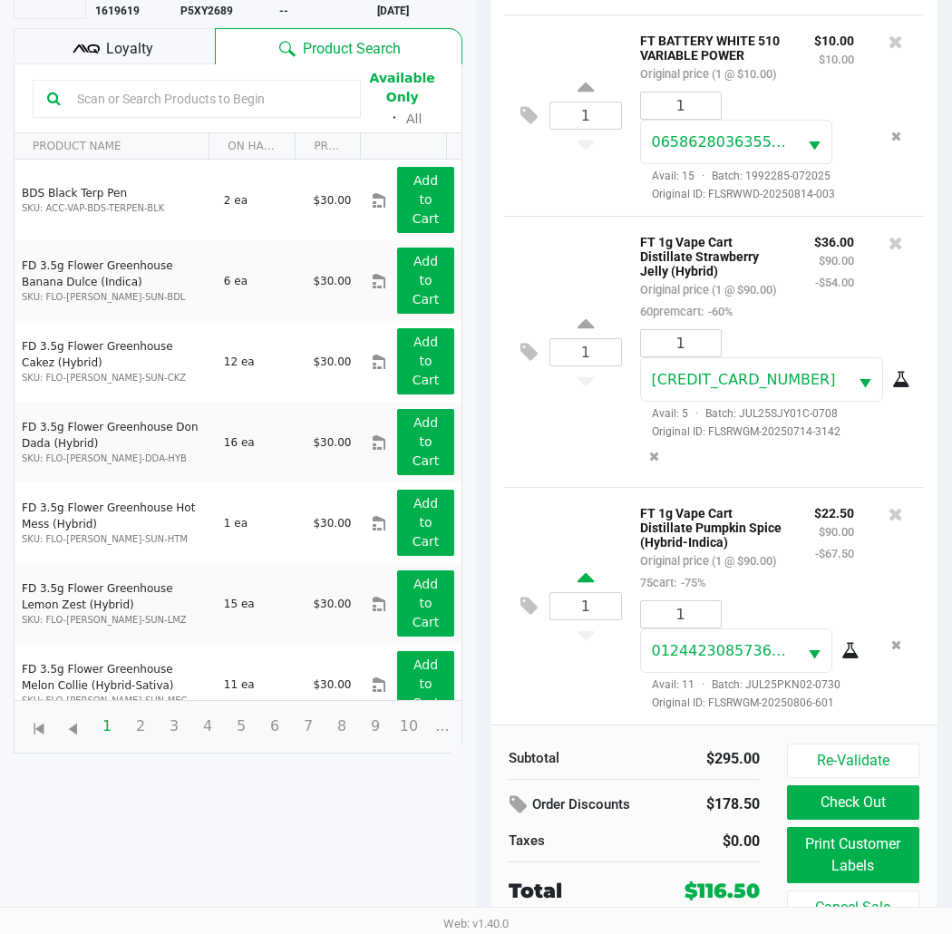
scroll to position [216, 0]
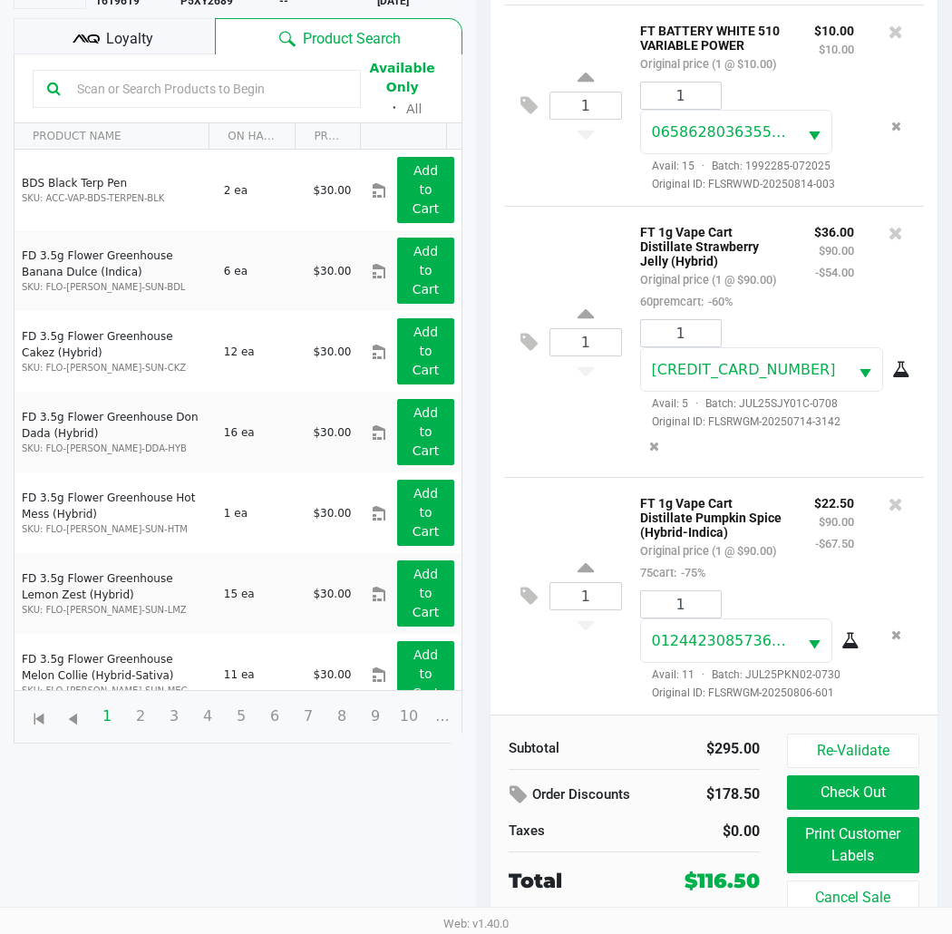
click at [555, 477] on div "1 FT 1g Vape Cart Distillate Pumpkin Spice (Hybrid-Indica) Original price (1 @ …" at bounding box center [714, 595] width 420 height 237
click at [559, 477] on div "1 FT 1g Vape Cart Distillate Pumpkin Spice (Hybrid-Indica) Original price (1 @ …" at bounding box center [714, 595] width 420 height 237
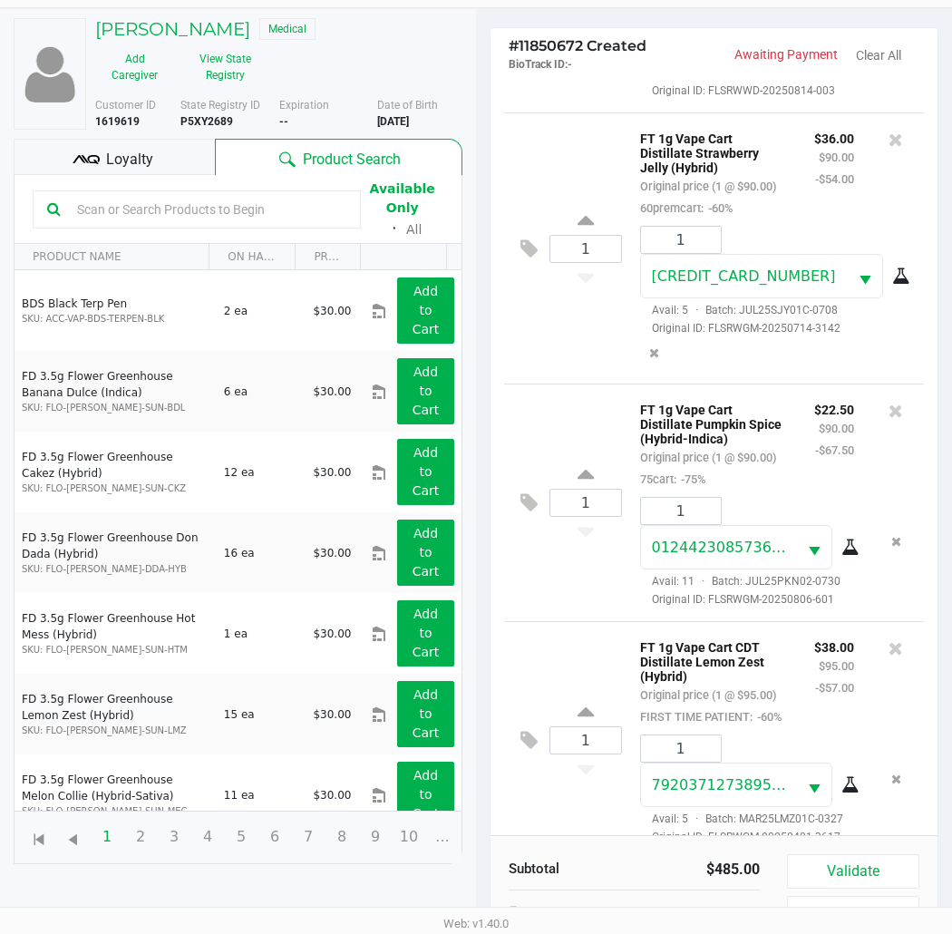
scroll to position [0, 0]
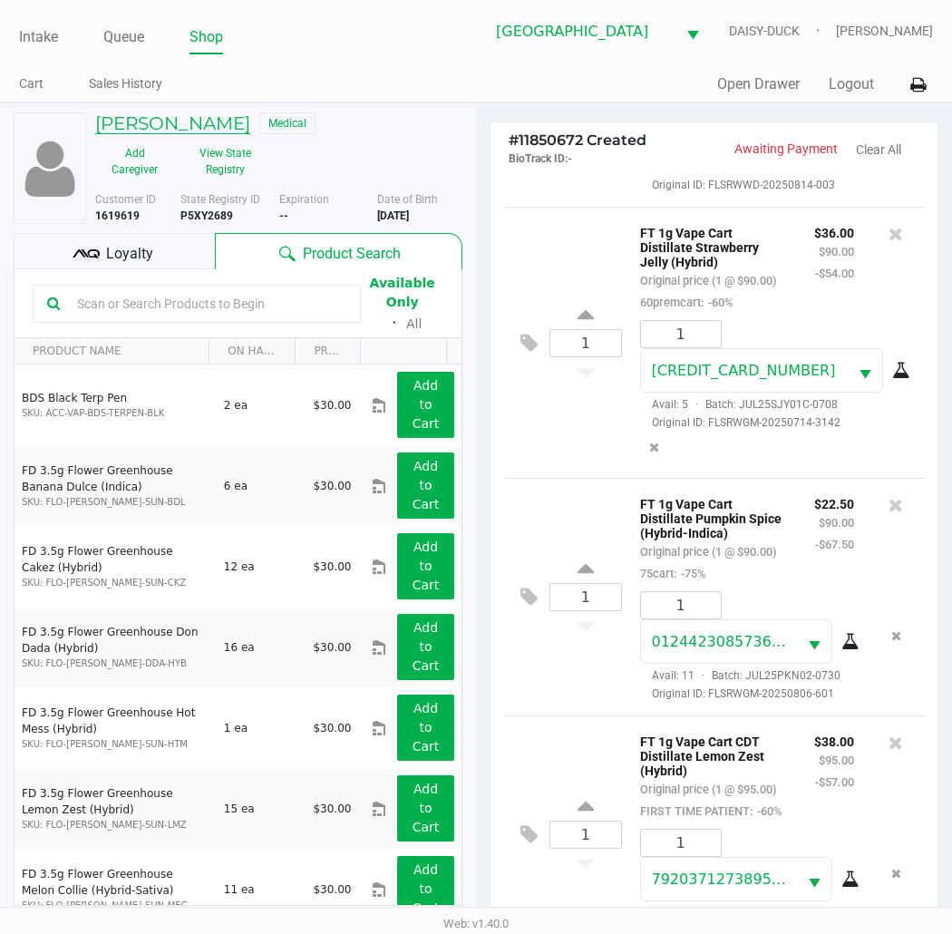
click at [170, 115] on h5 "[PERSON_NAME]" at bounding box center [172, 123] width 155 height 22
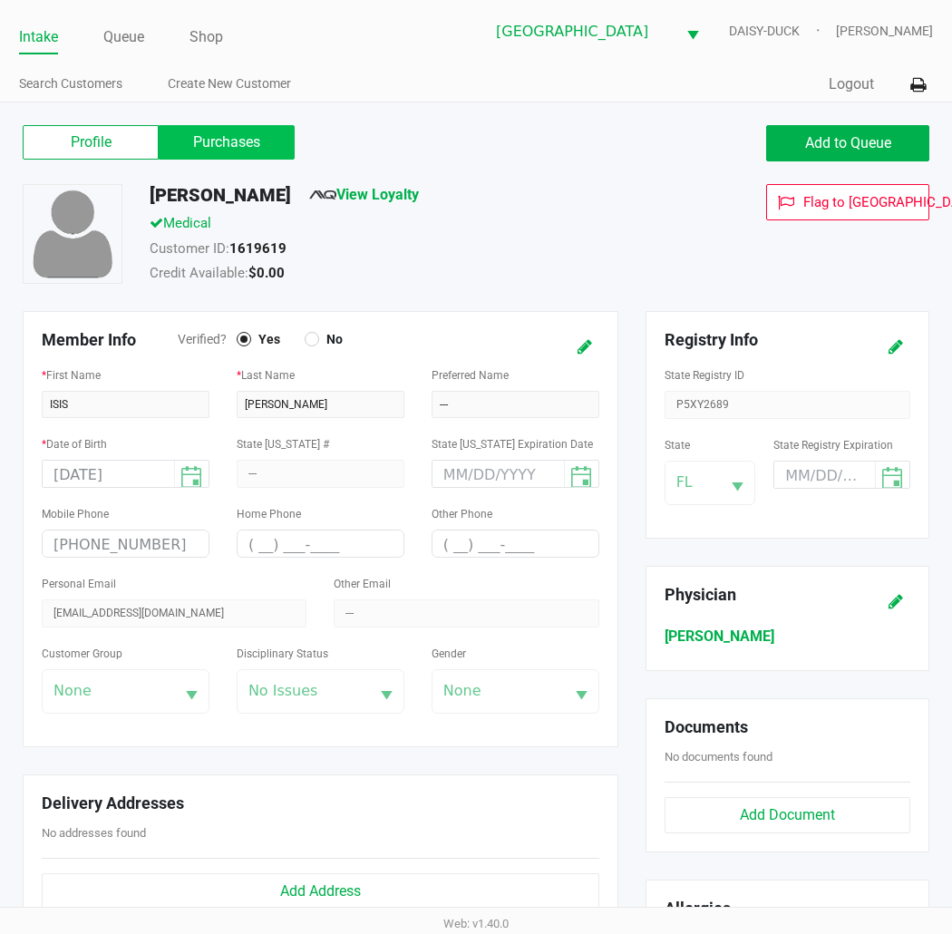
click at [184, 129] on label "Purchases" at bounding box center [227, 142] width 136 height 34
click at [0, 0] on 1 "Purchases" at bounding box center [0, 0] width 0 height 0
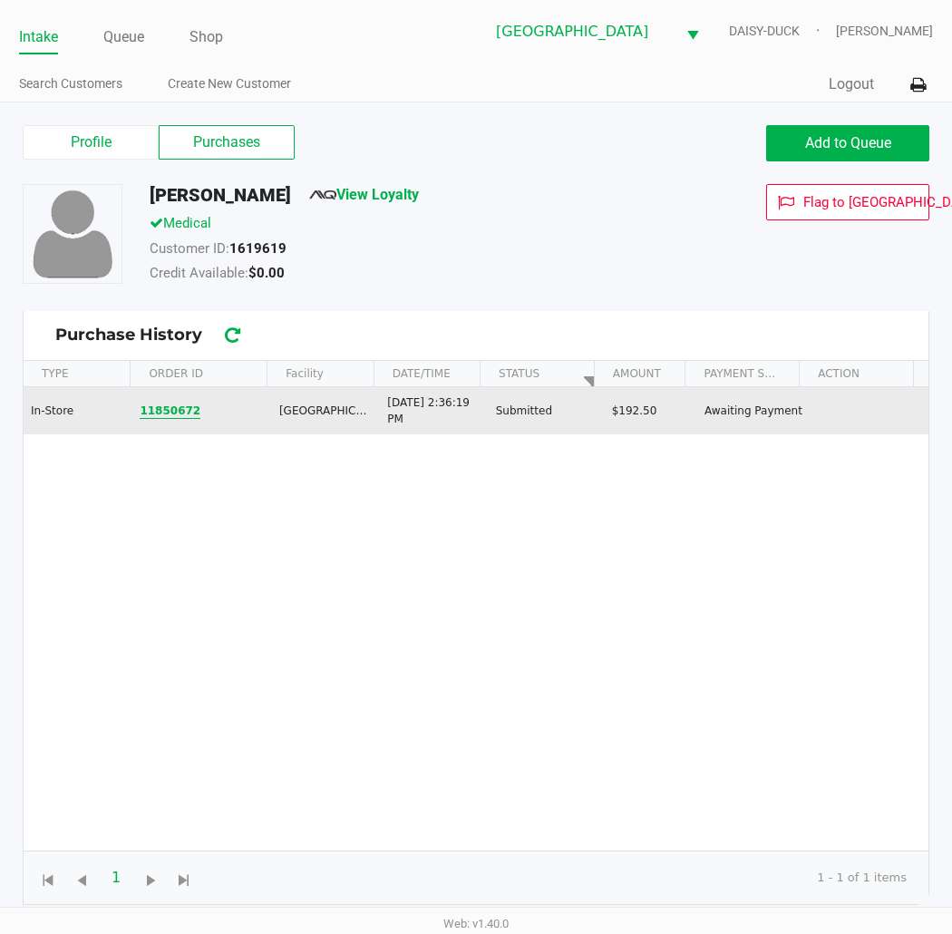
click at [172, 409] on button "11850672" at bounding box center [170, 410] width 61 height 16
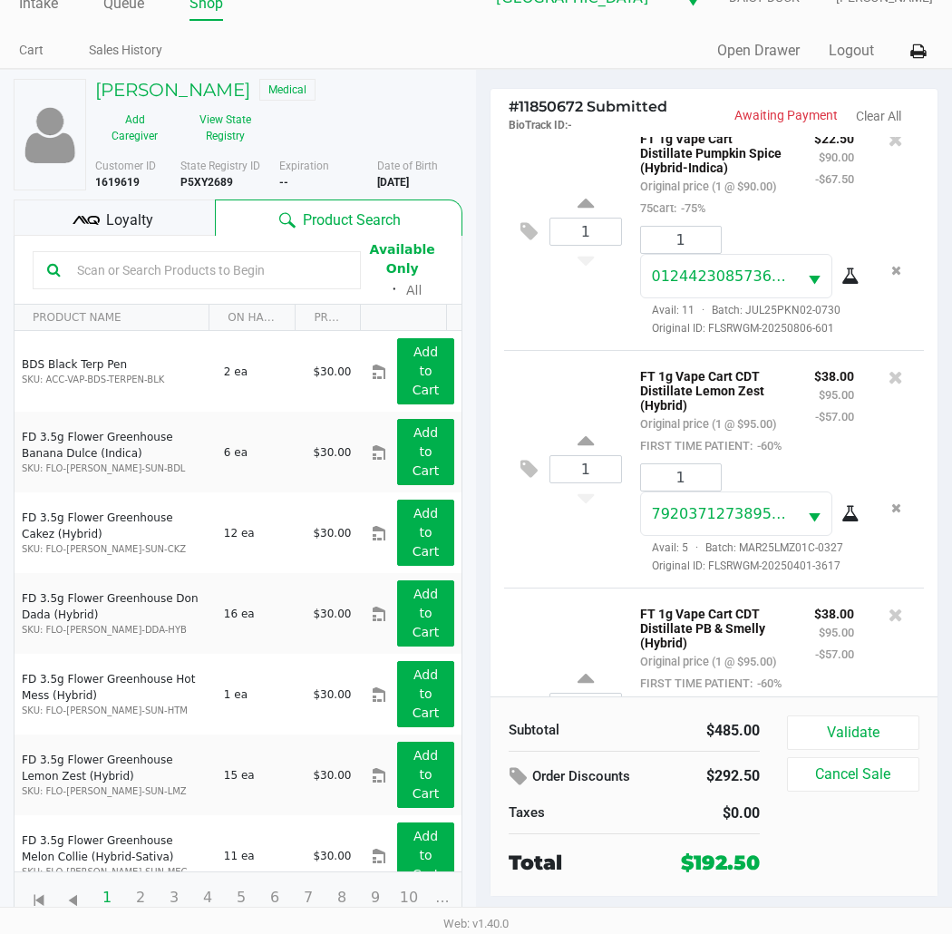
scroll to position [1305, 0]
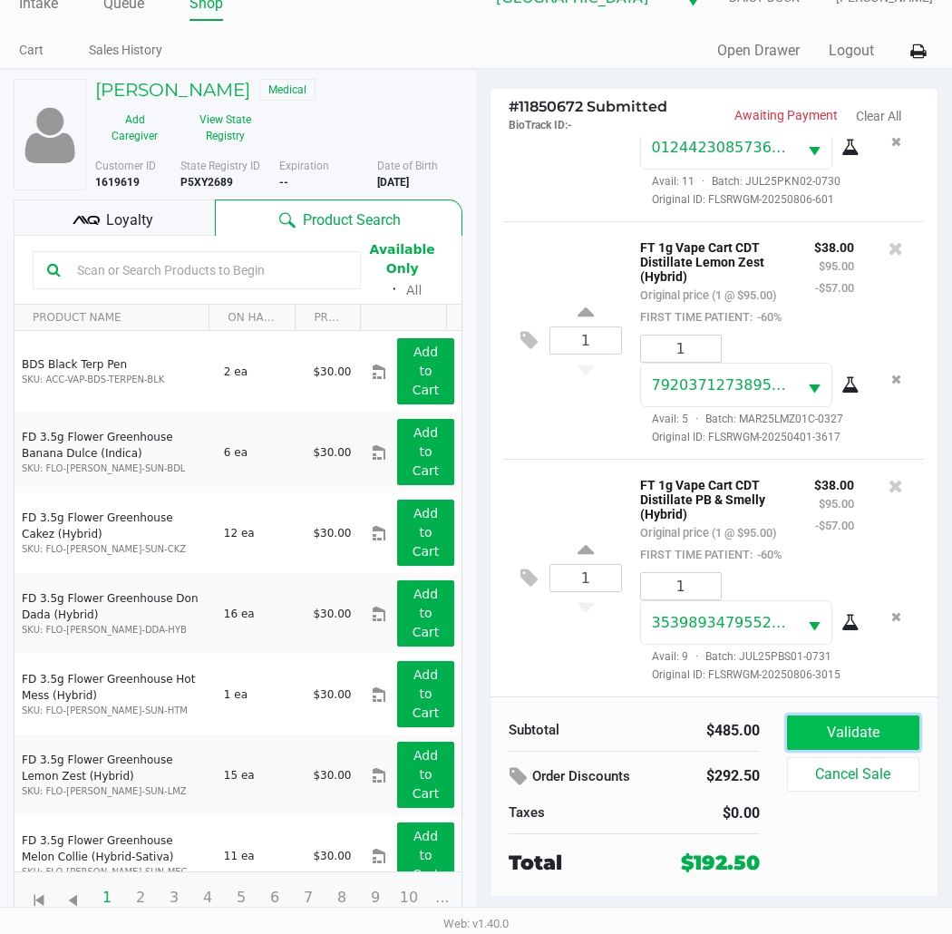
click at [847, 729] on button "Validate" at bounding box center [853, 732] width 132 height 34
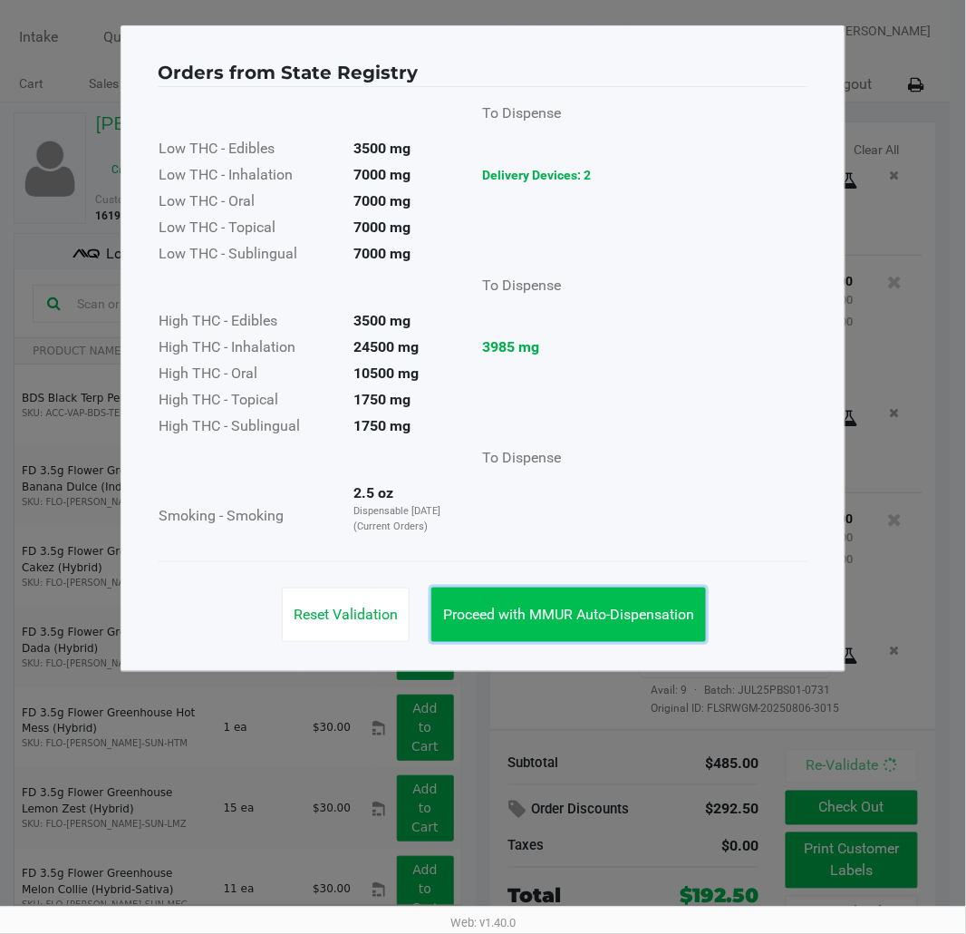
click at [511, 606] on span "Proceed with MMUR Auto-Dispensation" at bounding box center [568, 614] width 251 height 17
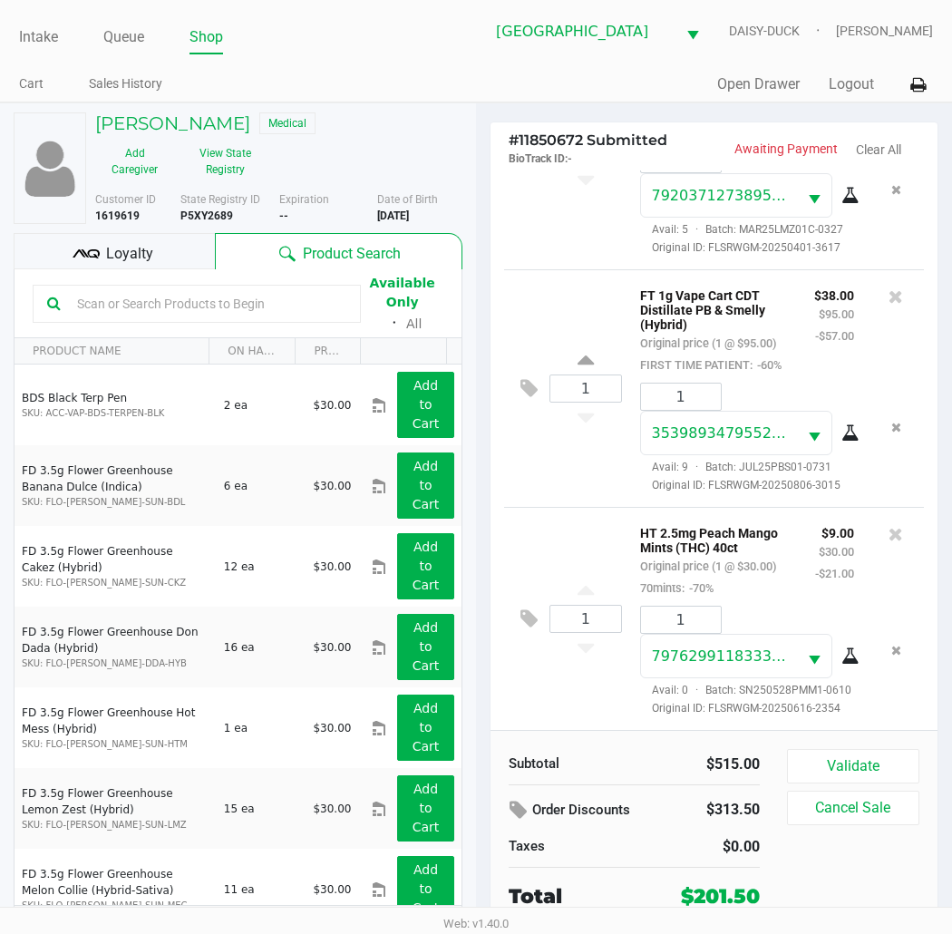
scroll to position [1561, 0]
click at [575, 544] on div "1 HT 2.5mg Peach Mango Mints (THC) 40ct Original price (1 @ $30.00) 70mints: -7…" at bounding box center [714, 618] width 420 height 223
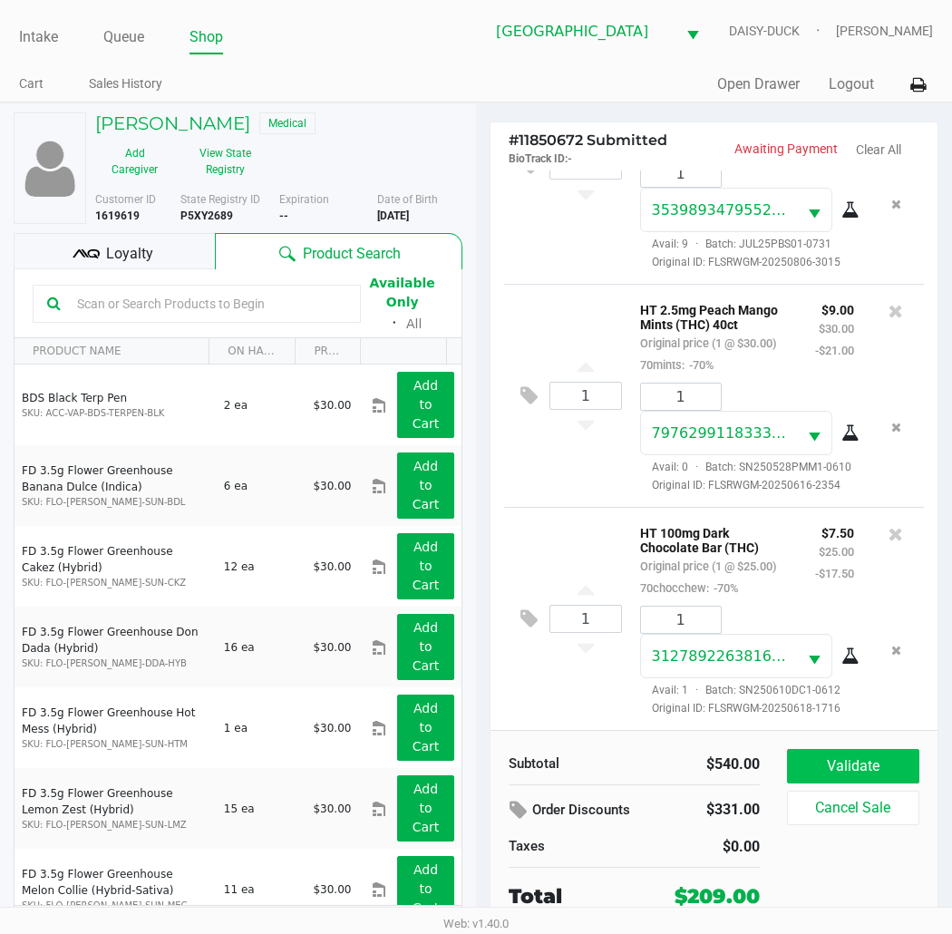
scroll to position [1856, 0]
click at [873, 767] on button "Validate" at bounding box center [853, 766] width 132 height 34
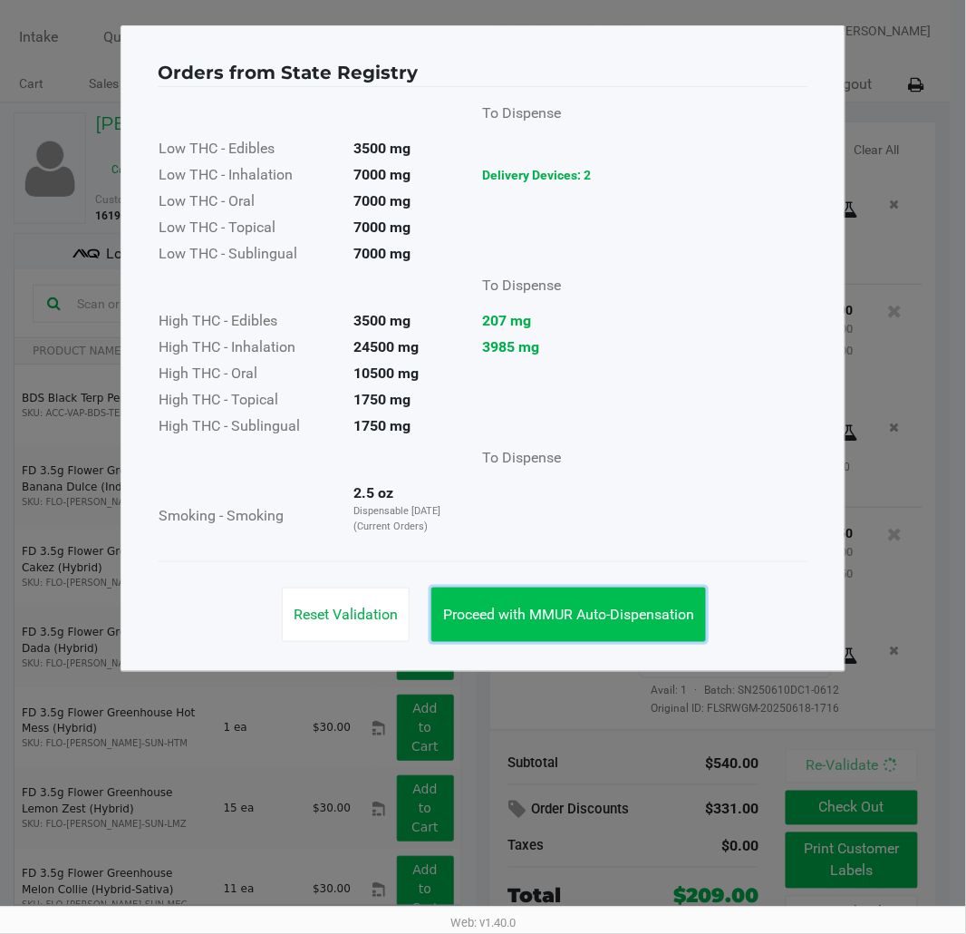
click at [604, 607] on span "Proceed with MMUR Auto-Dispensation" at bounding box center [568, 614] width 251 height 17
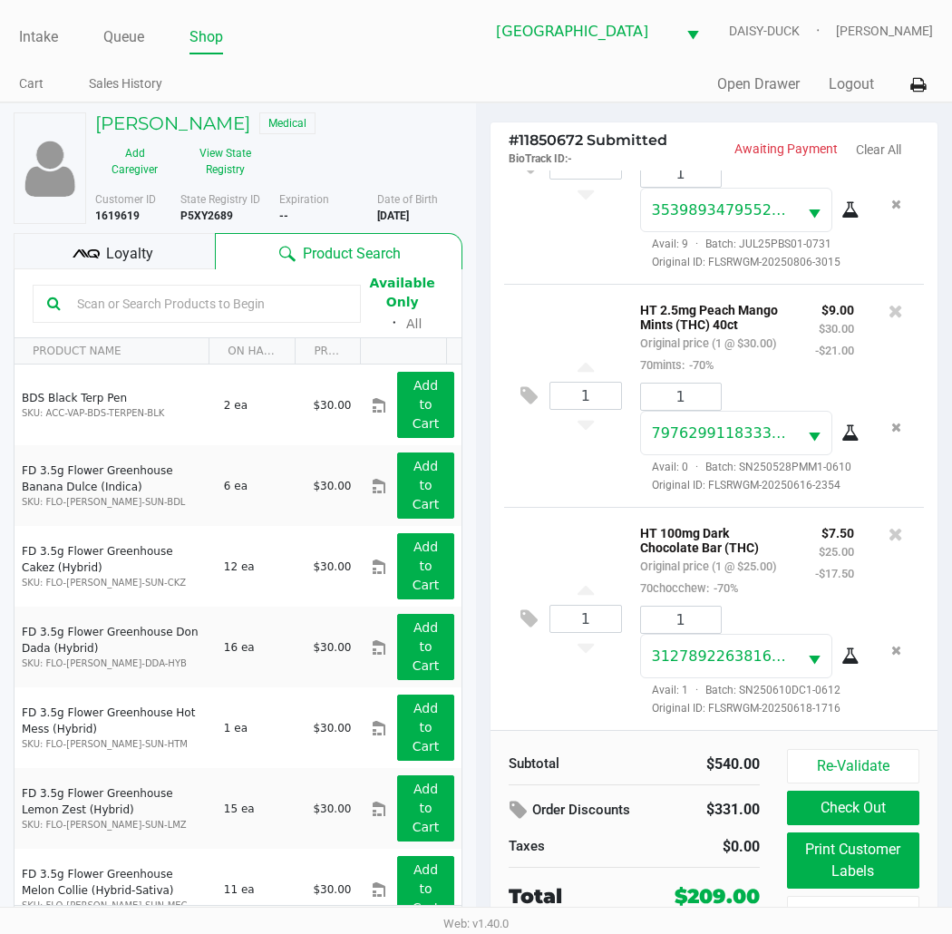
scroll to position [34, 0]
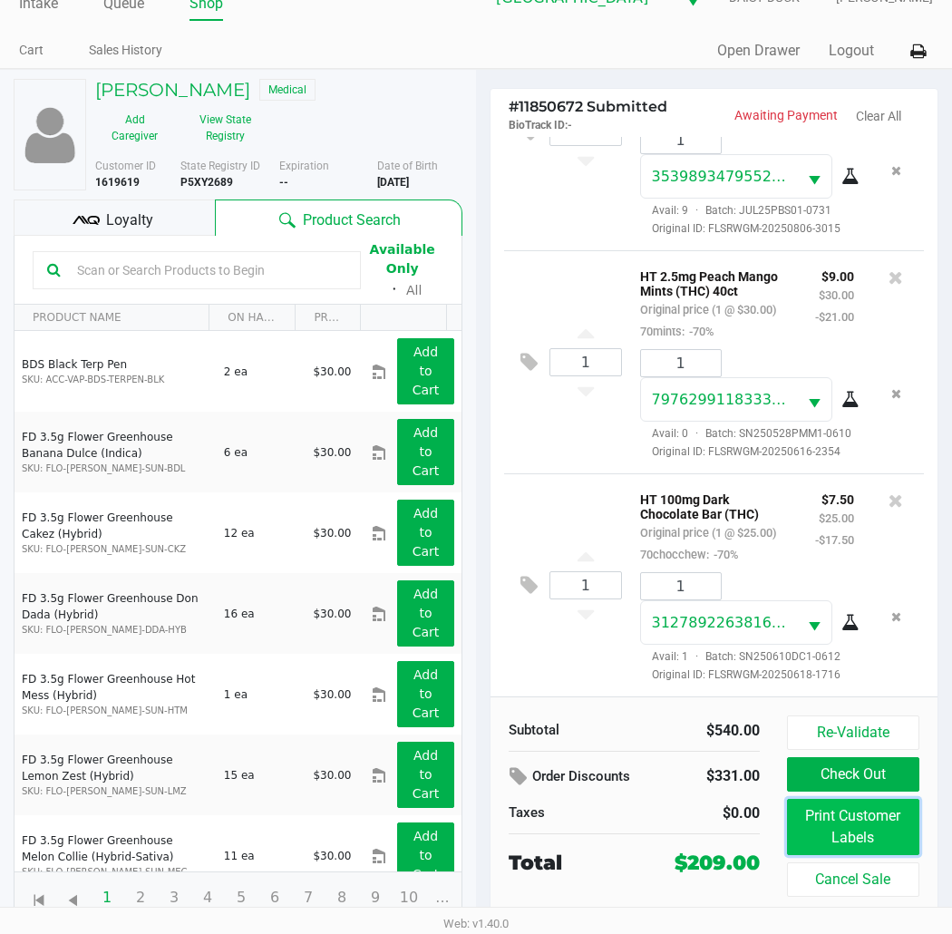
click at [844, 809] on button "Print Customer Labels" at bounding box center [853, 827] width 132 height 56
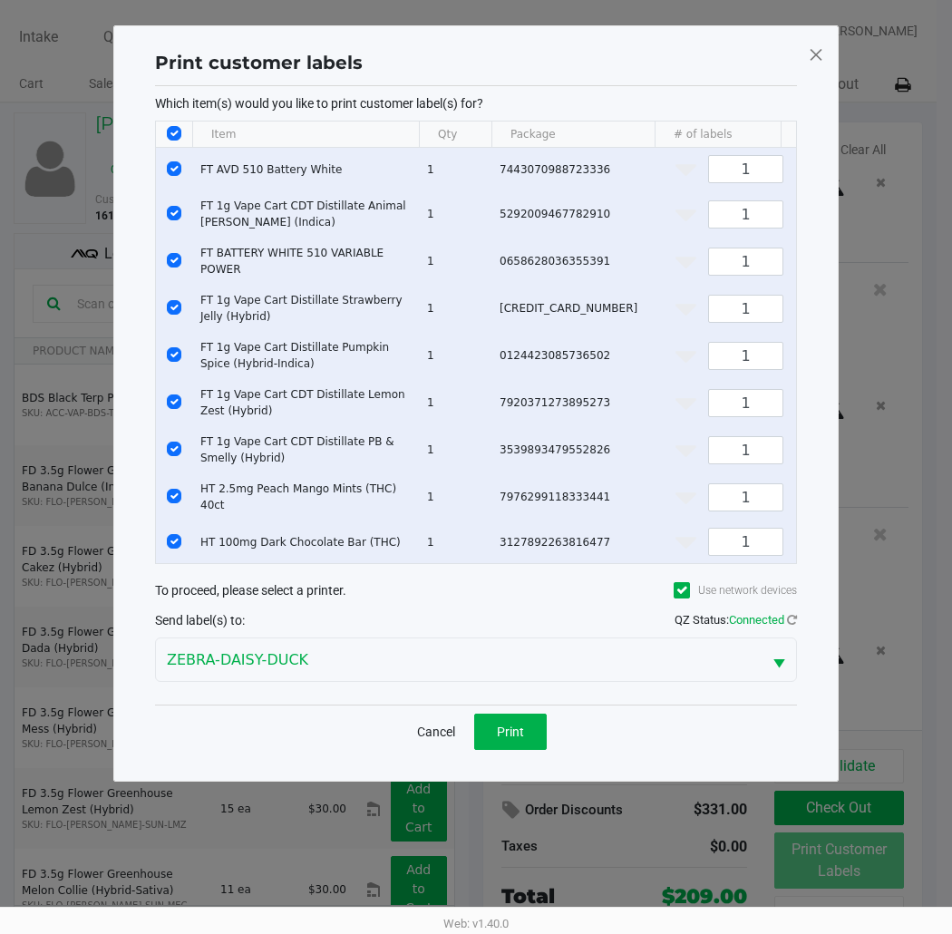
scroll to position [0, 0]
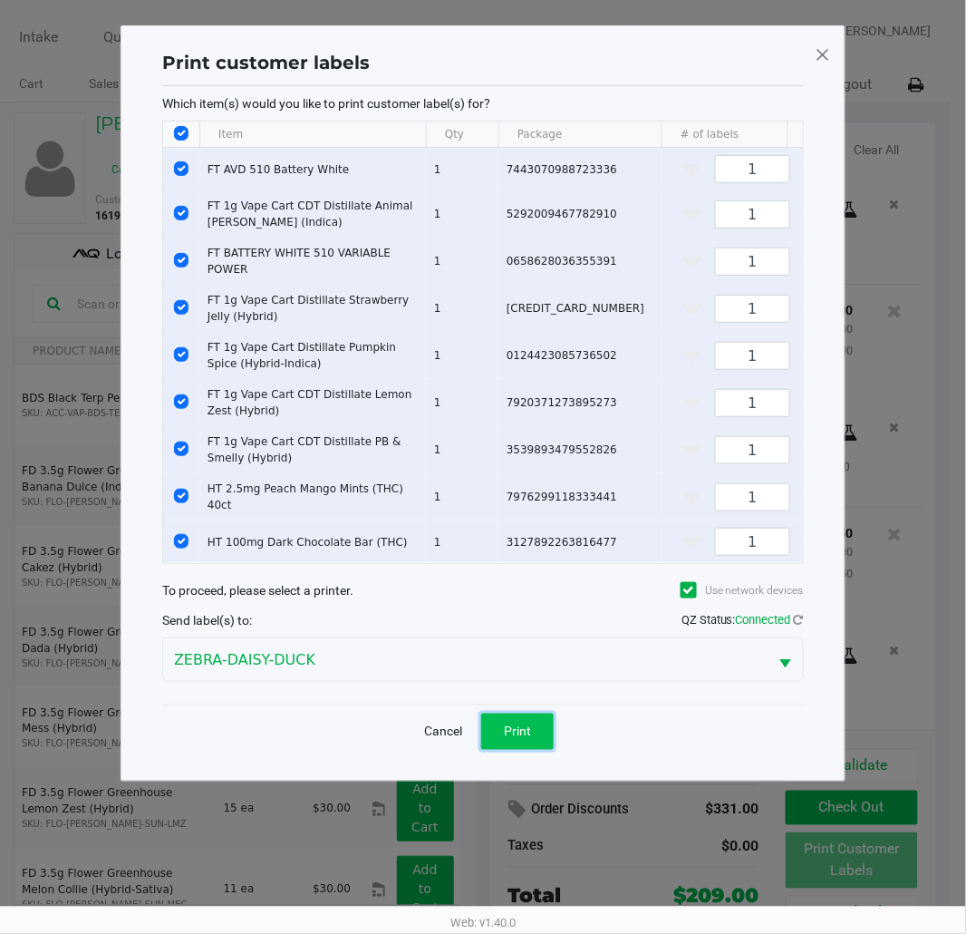
click at [513, 732] on span "Print" at bounding box center [517, 731] width 27 height 15
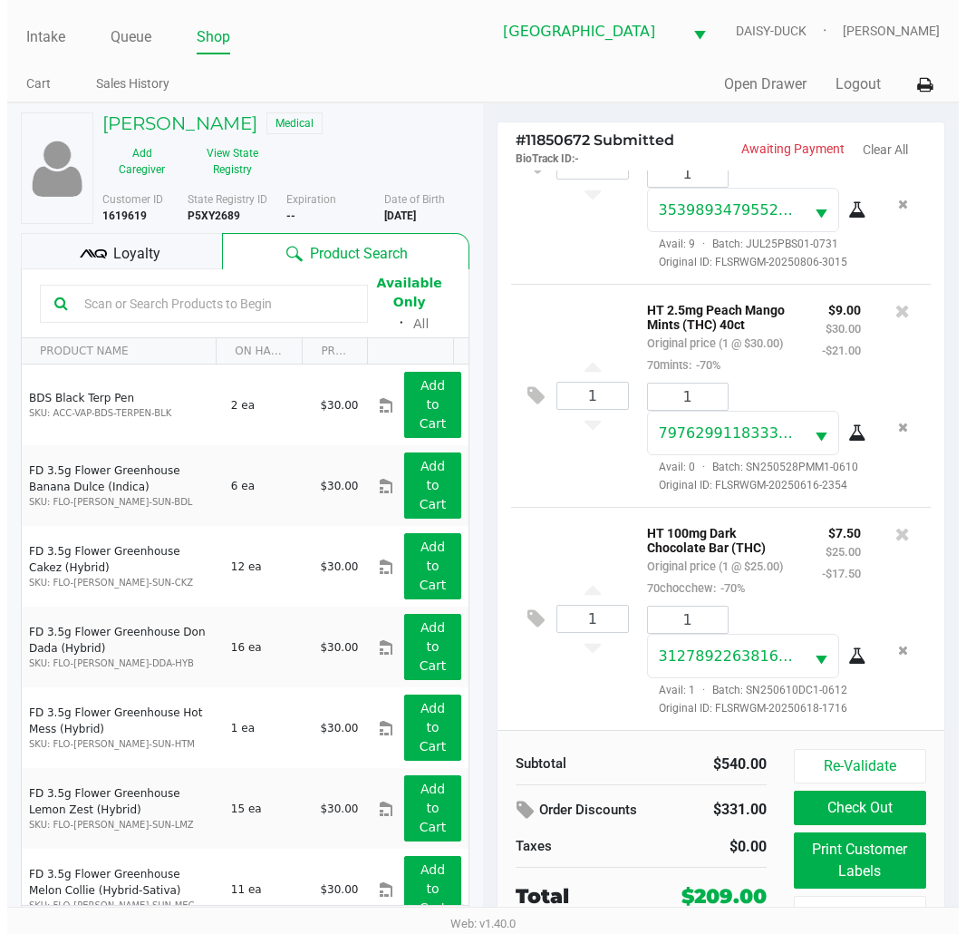
scroll to position [1856, 0]
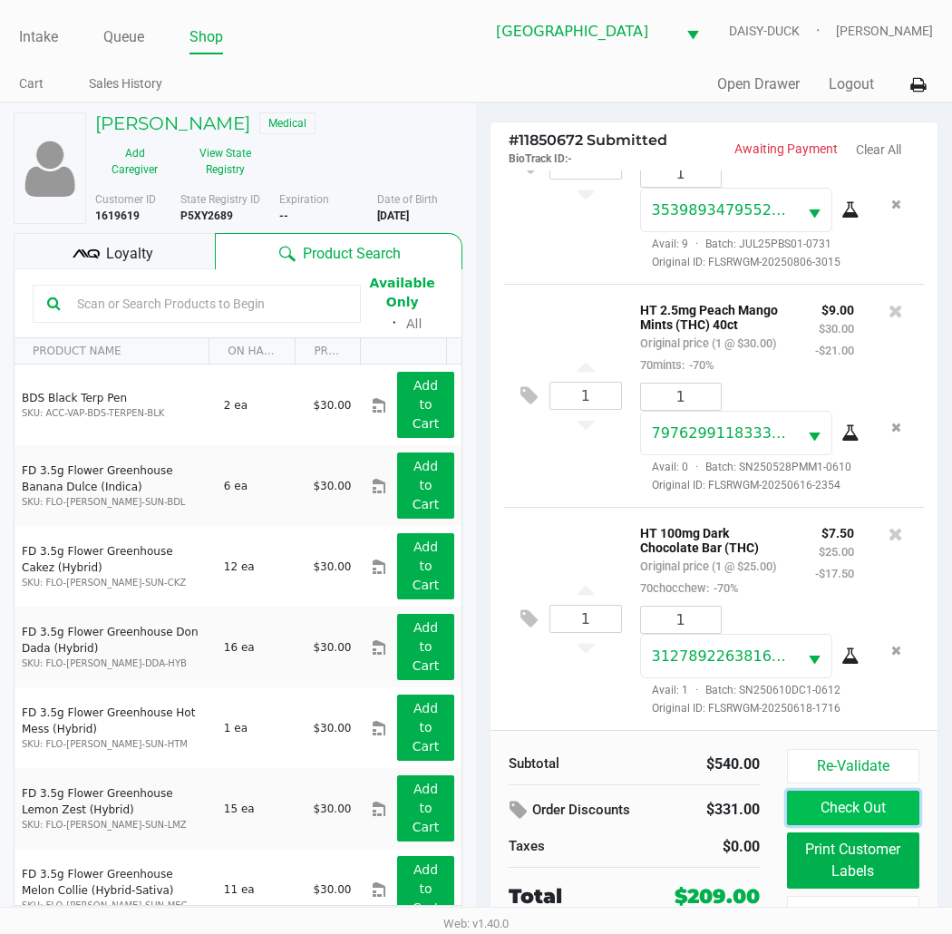
click at [817, 809] on button "Check Out" at bounding box center [853, 807] width 132 height 34
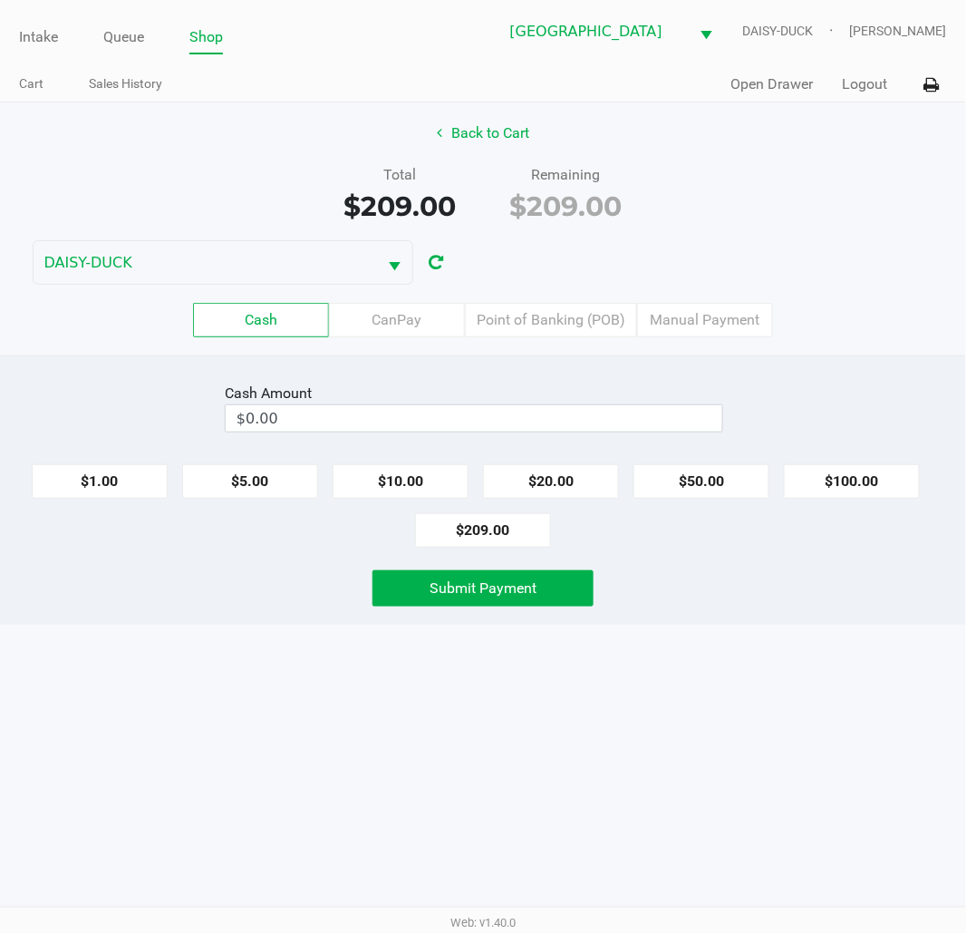
click at [859, 423] on div "Cash Amount $0.00" at bounding box center [482, 407] width 993 height 57
click at [671, 152] on div "Back to Cart Total $209.00 Remaining $209.00 DAISY-DUCK Cash CanPay Point of Ba…" at bounding box center [483, 228] width 966 height 253
click at [854, 475] on button "$100.00" at bounding box center [852, 481] width 136 height 34
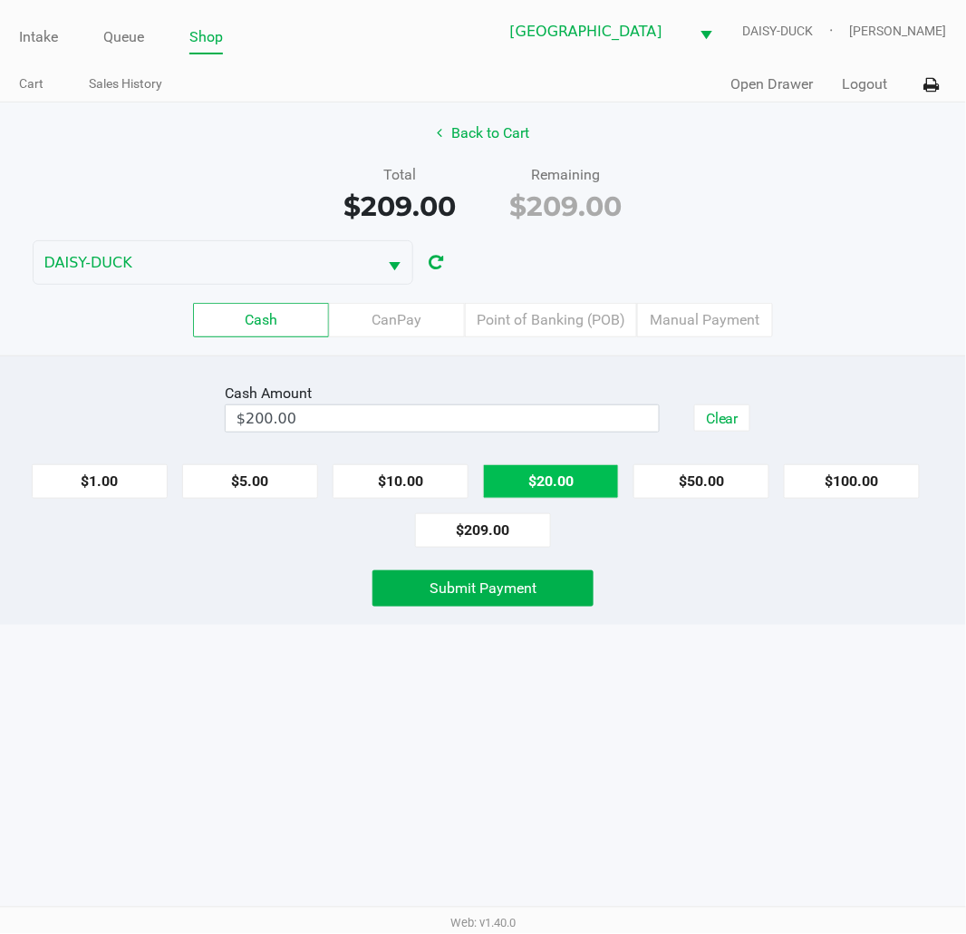
click at [567, 481] on button "$20.00" at bounding box center [551, 481] width 136 height 34
type input "$220.00"
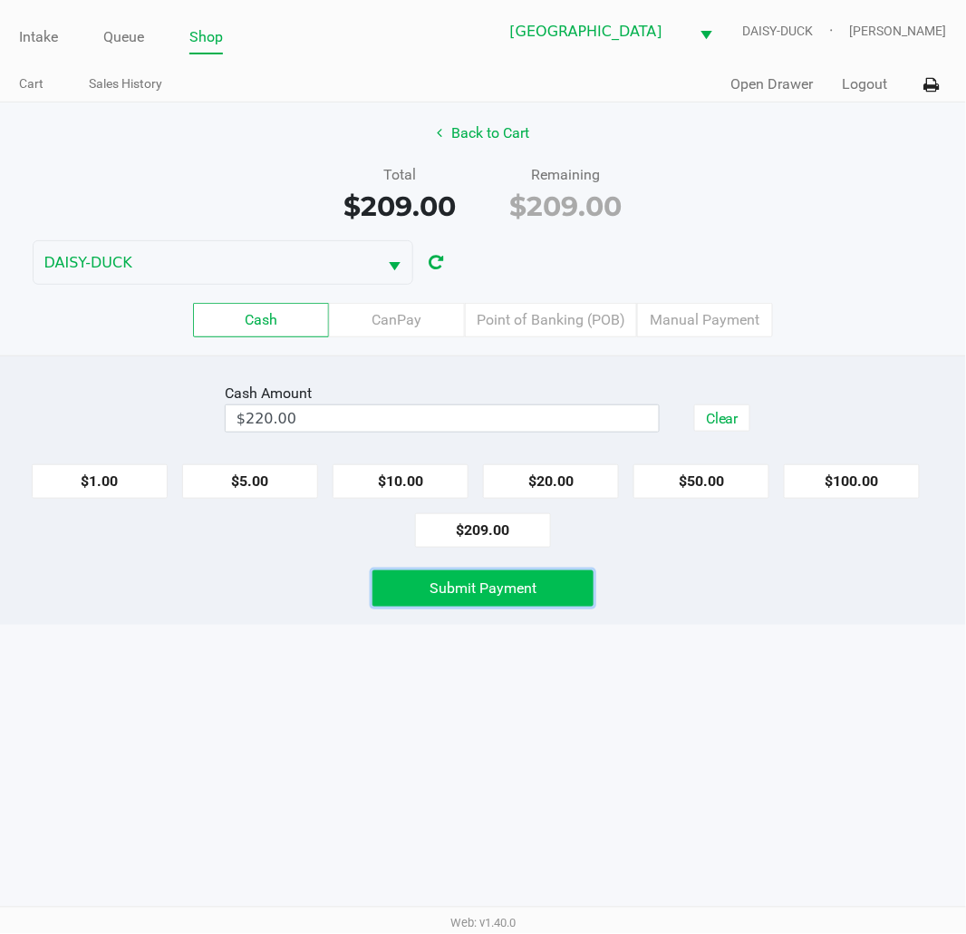
click at [567, 577] on button "Submit Payment" at bounding box center [483, 588] width 221 height 36
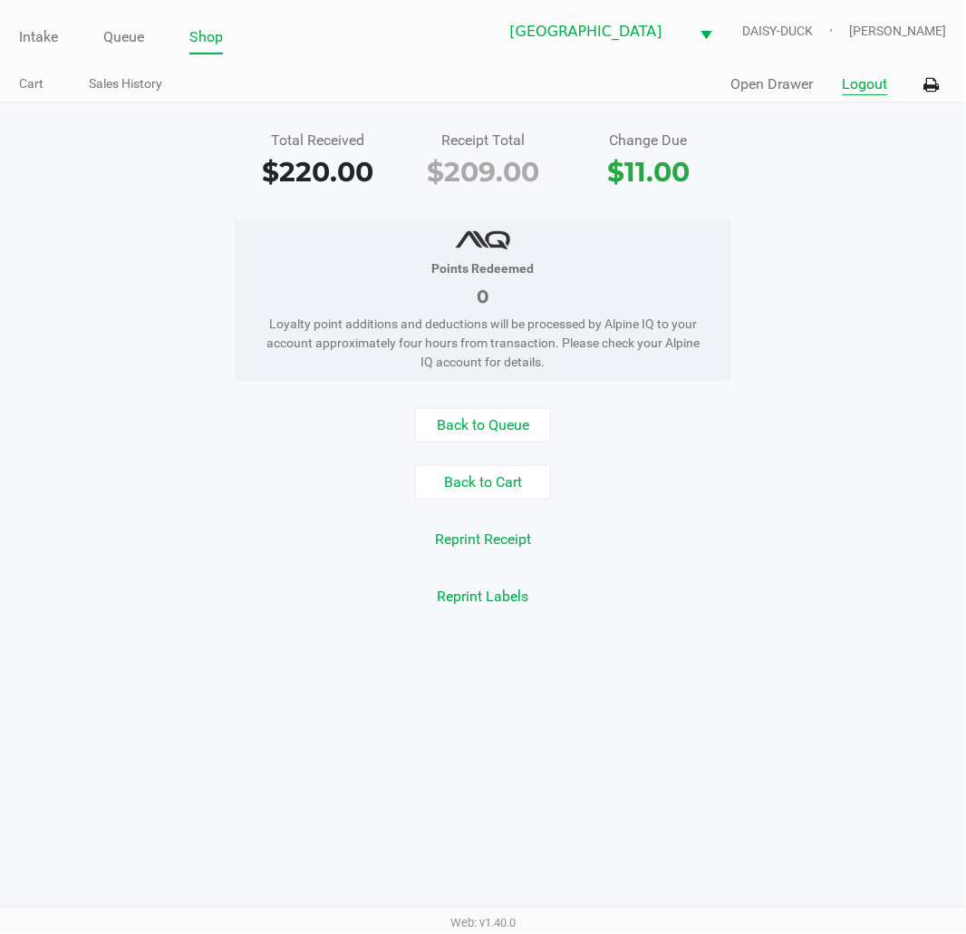
click at [874, 79] on button "Logout" at bounding box center [865, 84] width 45 height 22
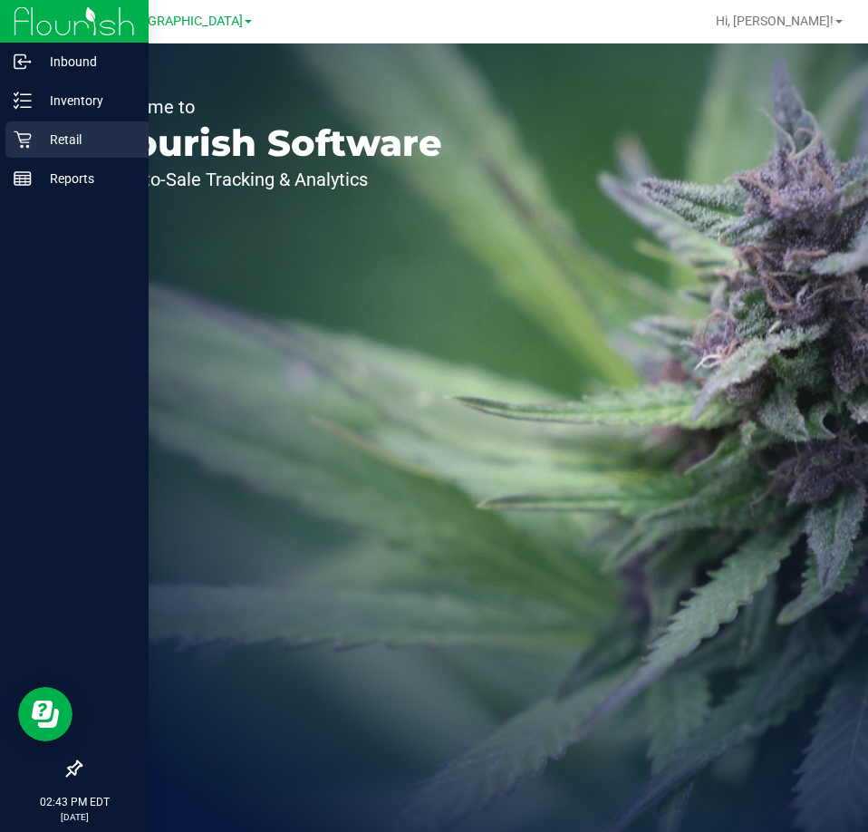
click at [25, 136] on icon at bounding box center [23, 140] width 18 height 18
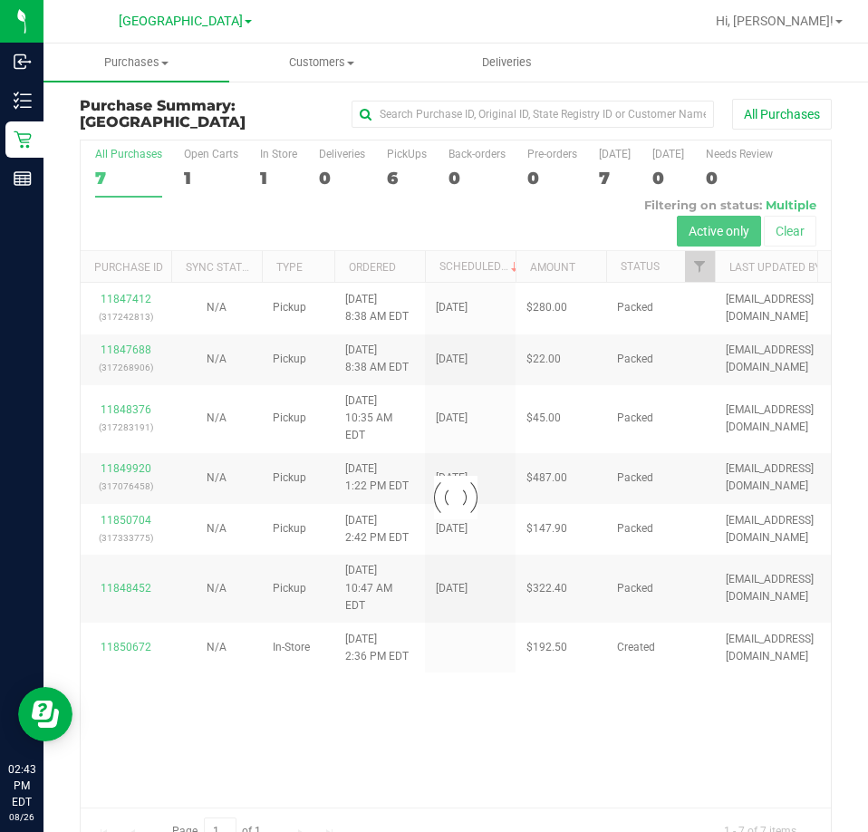
click at [274, 156] on div at bounding box center [456, 497] width 751 height 713
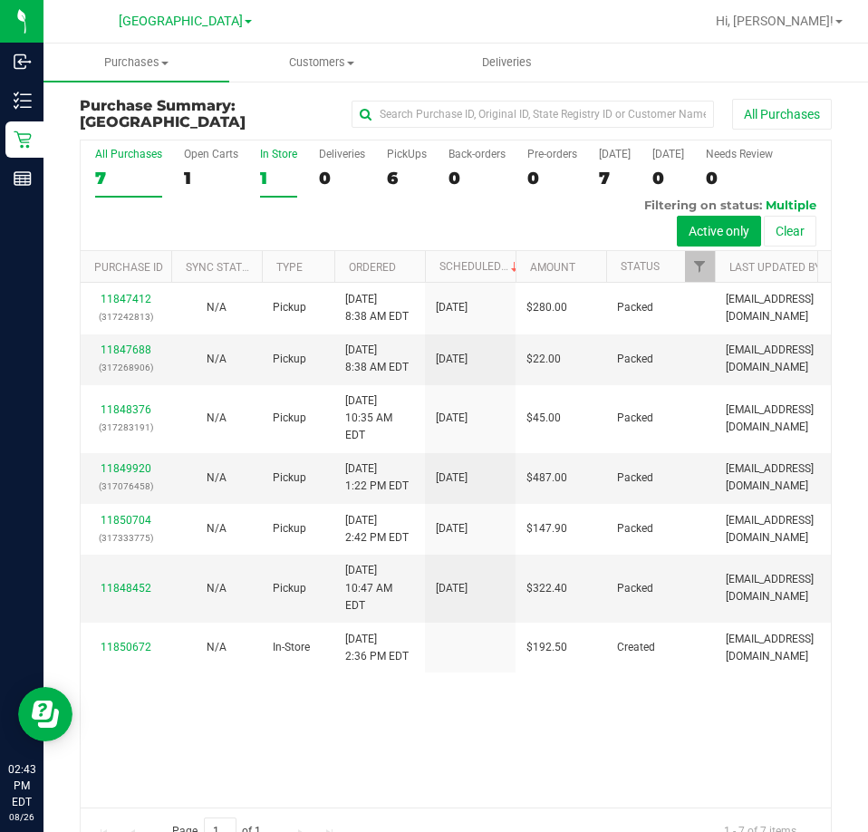
click at [278, 161] on label "In Store 1" at bounding box center [278, 173] width 37 height 50
click at [0, 0] on input "In Store 1" at bounding box center [0, 0] width 0 height 0
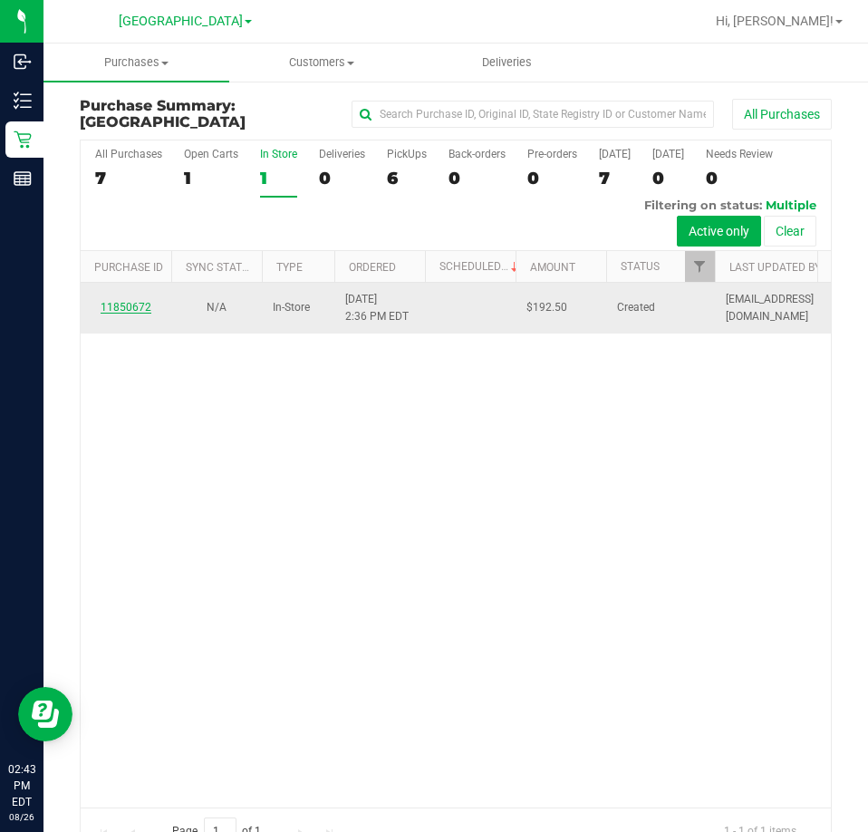
click at [133, 308] on link "11850672" at bounding box center [126, 307] width 51 height 13
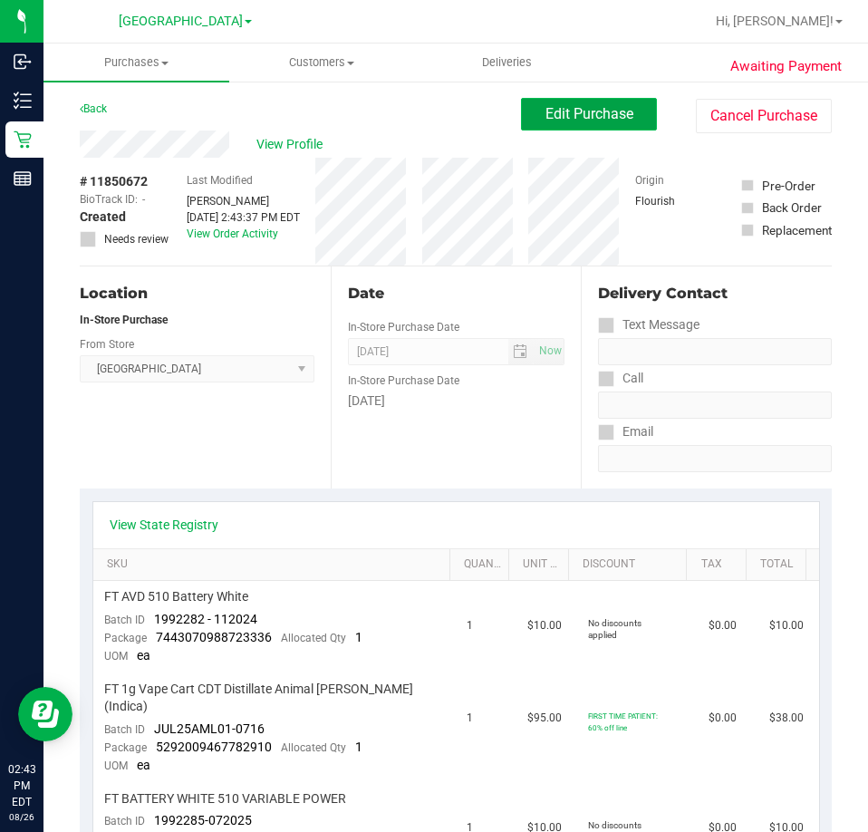
click at [558, 121] on span "Edit Purchase" at bounding box center [590, 113] width 88 height 17
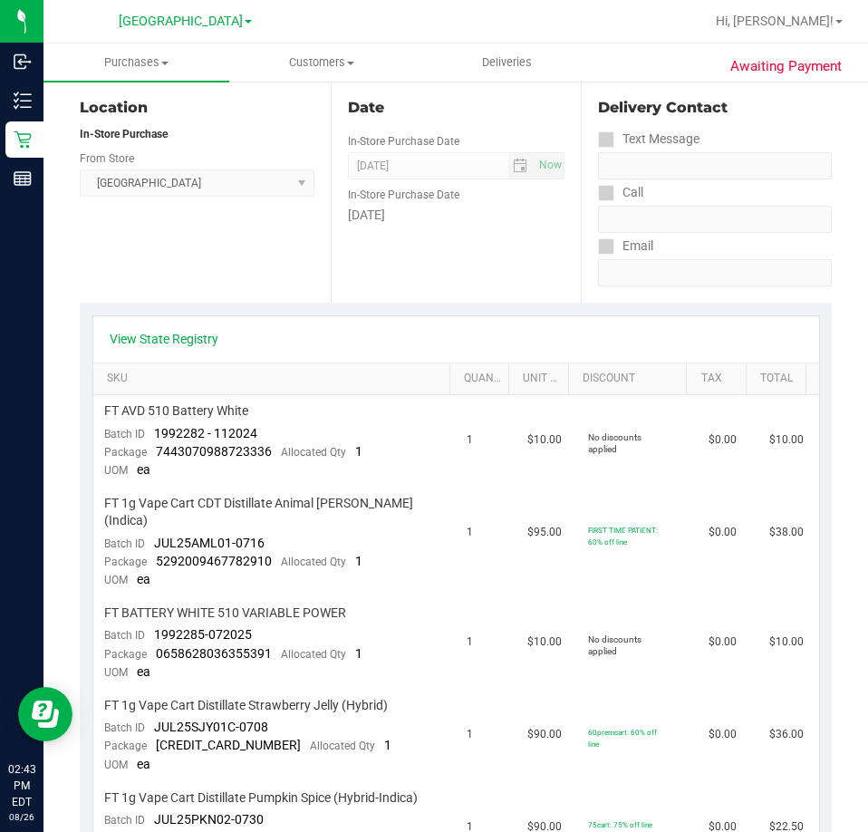
scroll to position [363, 0]
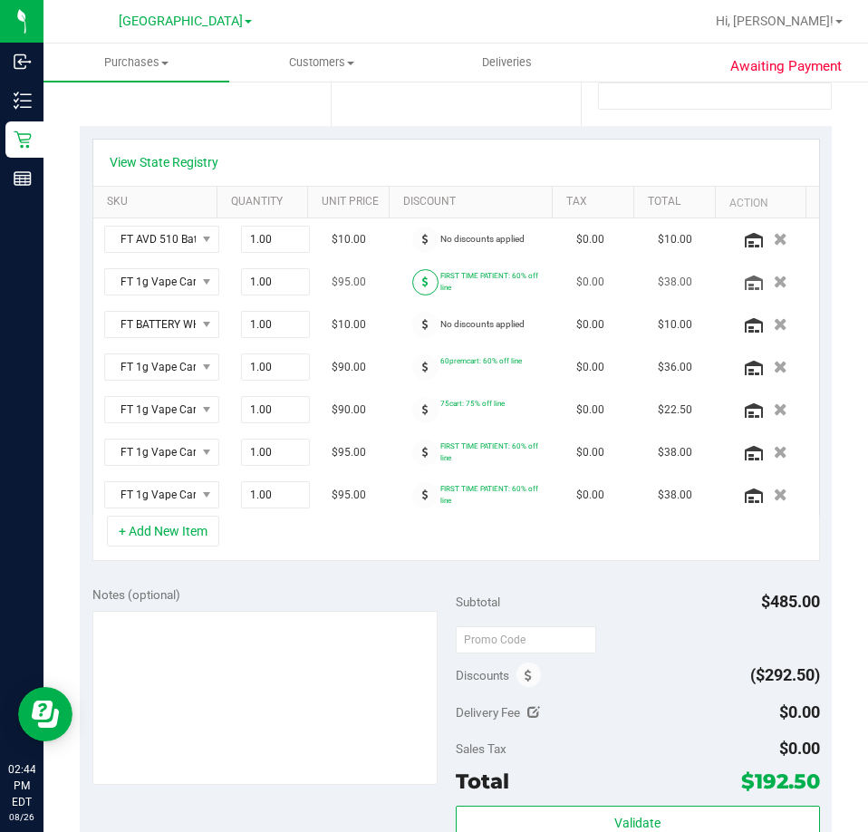
click at [412, 281] on span at bounding box center [425, 282] width 26 height 26
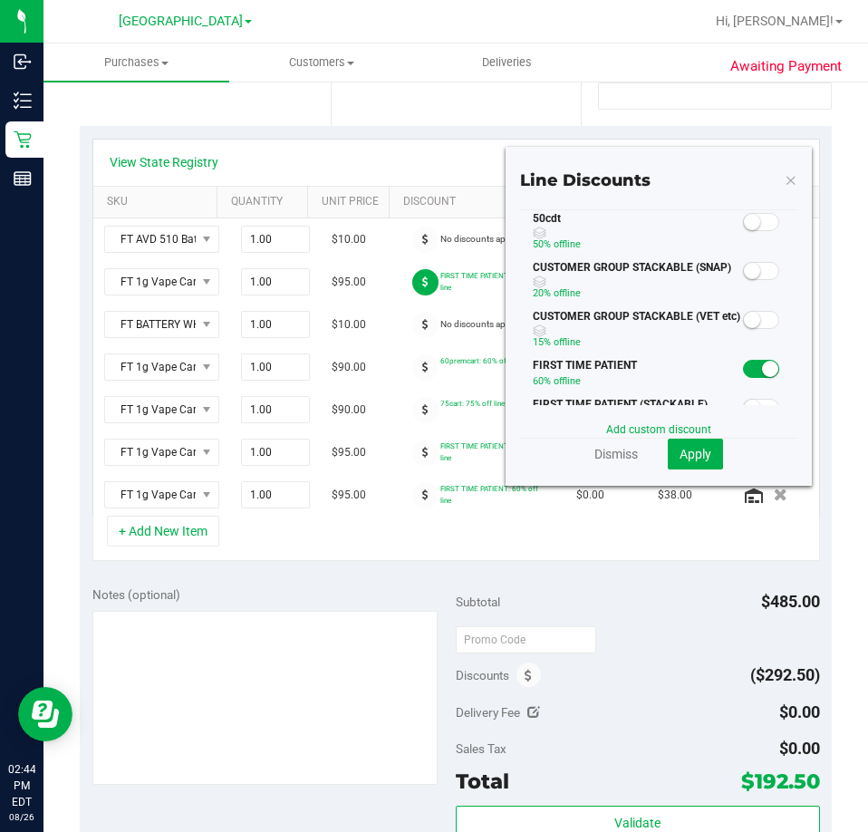
click at [754, 221] on span at bounding box center [761, 222] width 36 height 18
click at [692, 456] on span "Apply" at bounding box center [696, 454] width 32 height 15
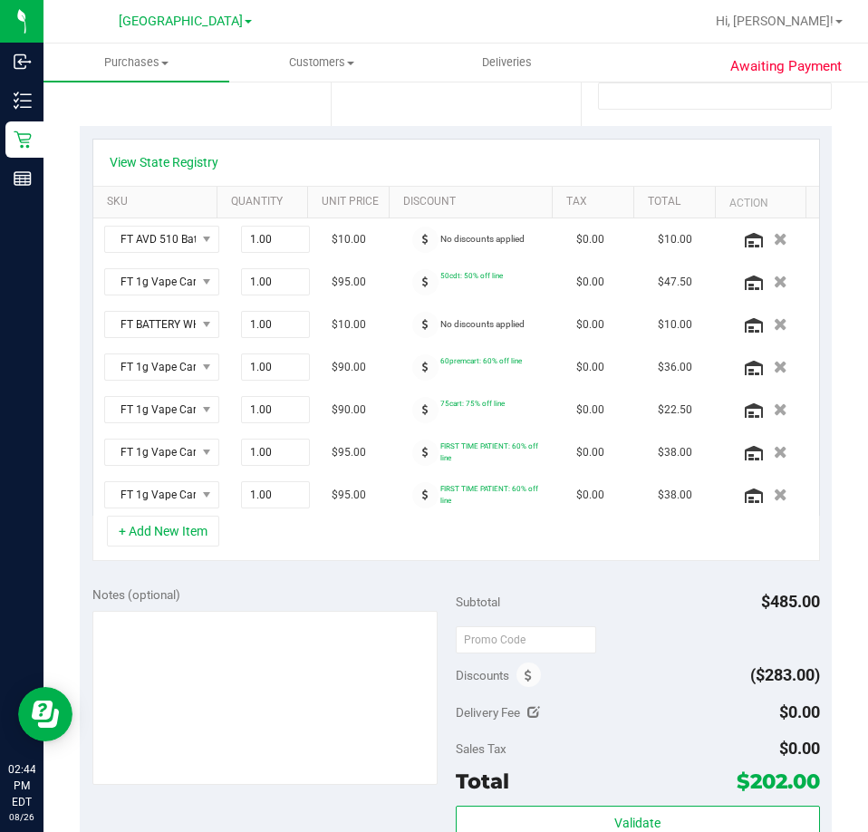
click at [509, 573] on div "View State Registry SKU Quantity Unit Price Discount Tax Total Action FT AVD 51…" at bounding box center [456, 350] width 752 height 448
click at [422, 368] on icon at bounding box center [425, 367] width 6 height 11
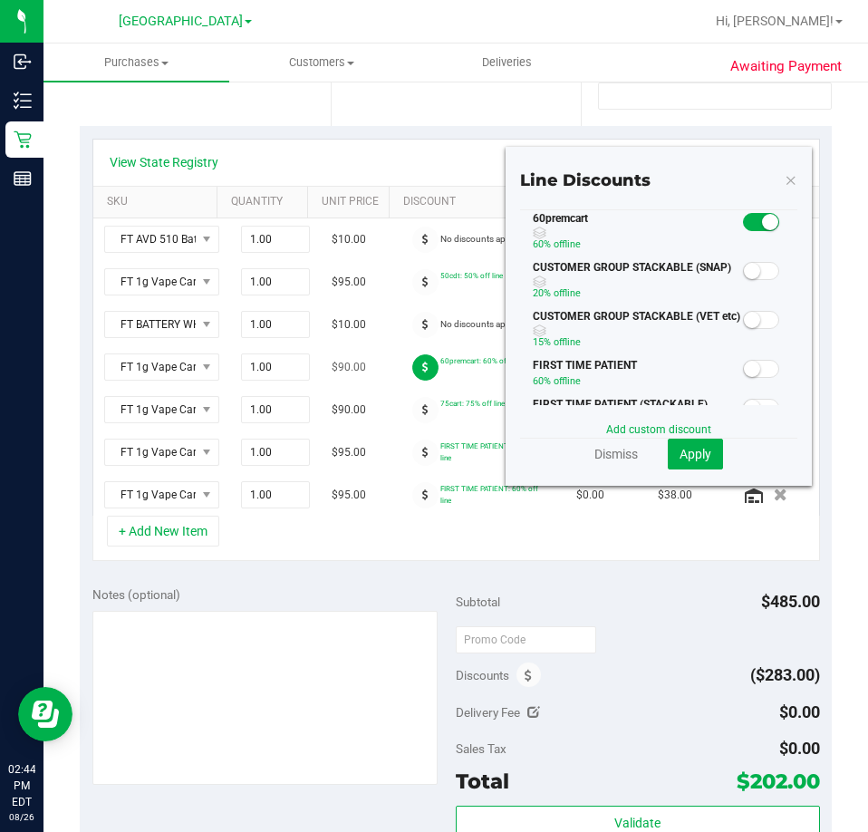
click at [422, 368] on icon at bounding box center [425, 367] width 6 height 11
click at [379, 581] on div "Notes (optional) Subtotal $485.00 Discounts ($283.00) Delivery Fee $0.00 Sales …" at bounding box center [456, 737] width 752 height 326
drag, startPoint x: 597, startPoint y: 451, endPoint x: 579, endPoint y: 436, distance: 23.8
click at [597, 451] on link "Dismiss" at bounding box center [617, 454] width 44 height 18
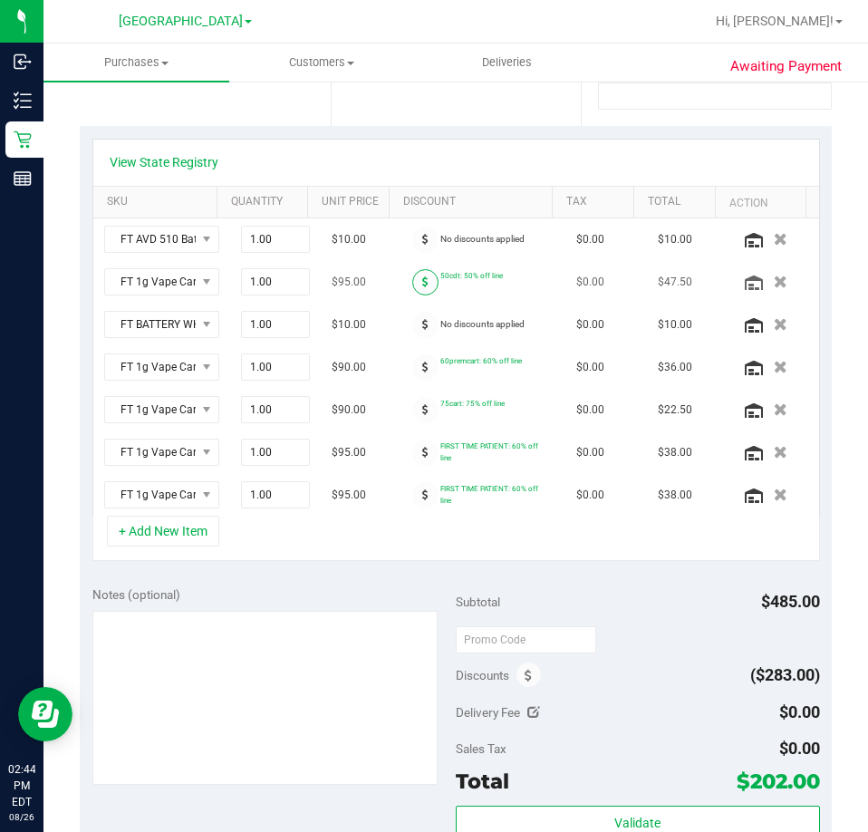
click at [422, 285] on icon at bounding box center [425, 281] width 6 height 11
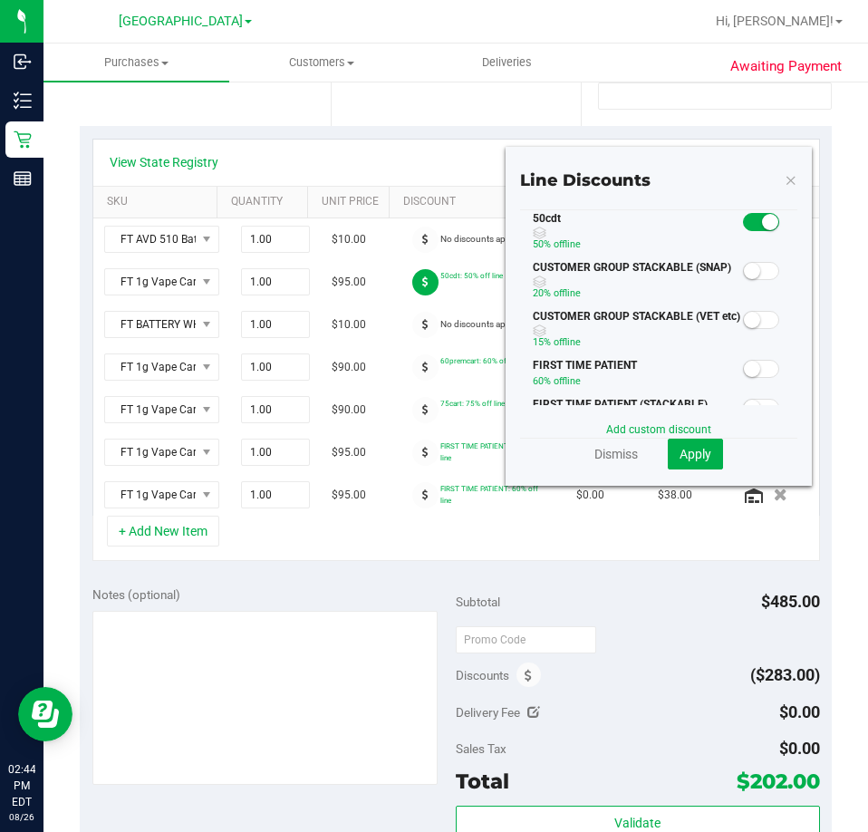
click at [744, 370] on small at bounding box center [752, 369] width 16 height 16
click at [698, 451] on span "Apply" at bounding box center [696, 454] width 32 height 15
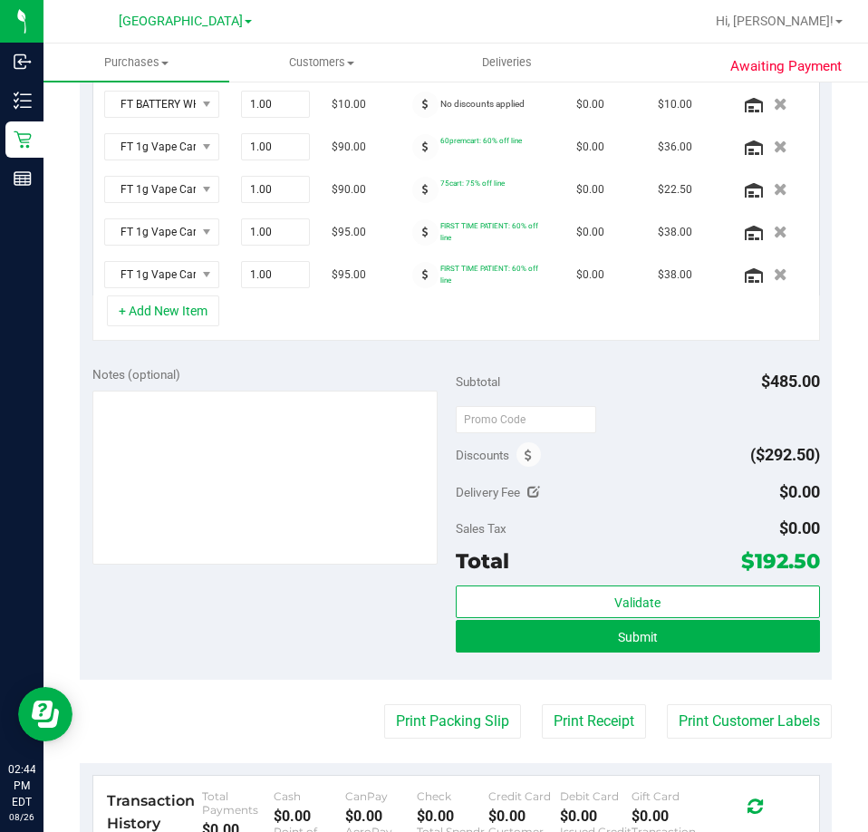
scroll to position [938, 0]
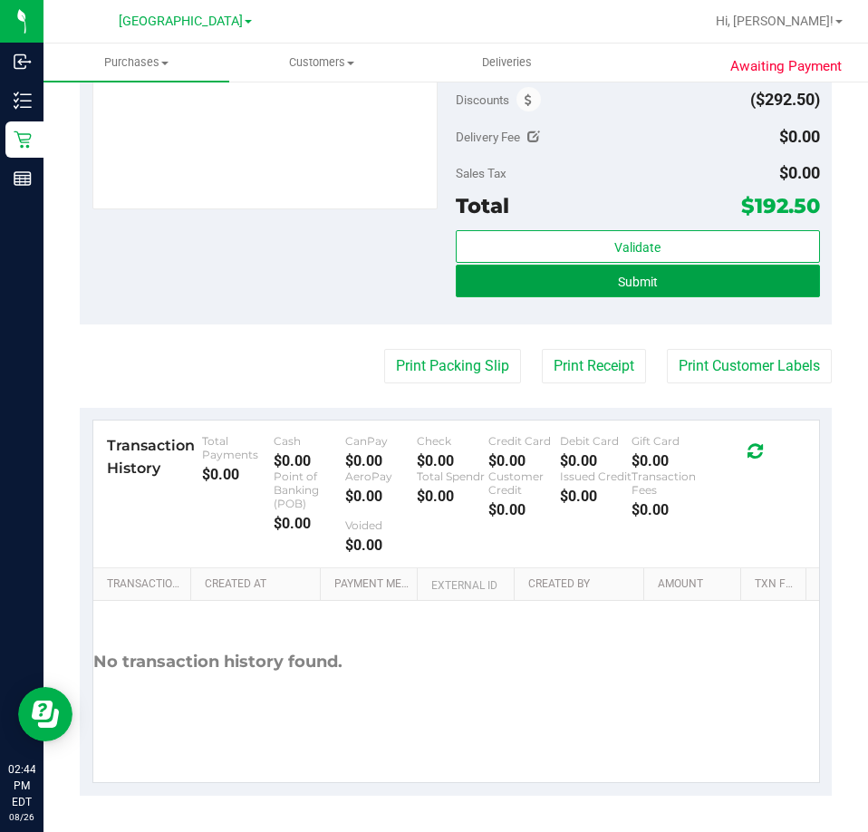
click at [640, 296] on button "Submit" at bounding box center [638, 281] width 364 height 33
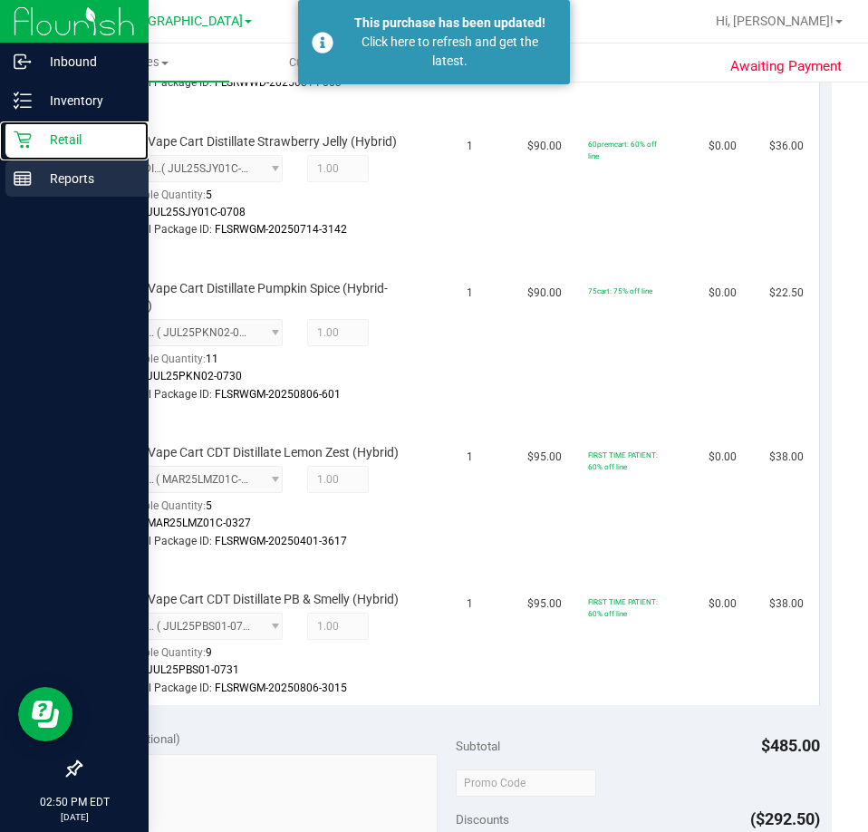
click at [42, 142] on p "Retail" at bounding box center [86, 140] width 109 height 22
